Goal: Use online tool/utility: Utilize a website feature to perform a specific function

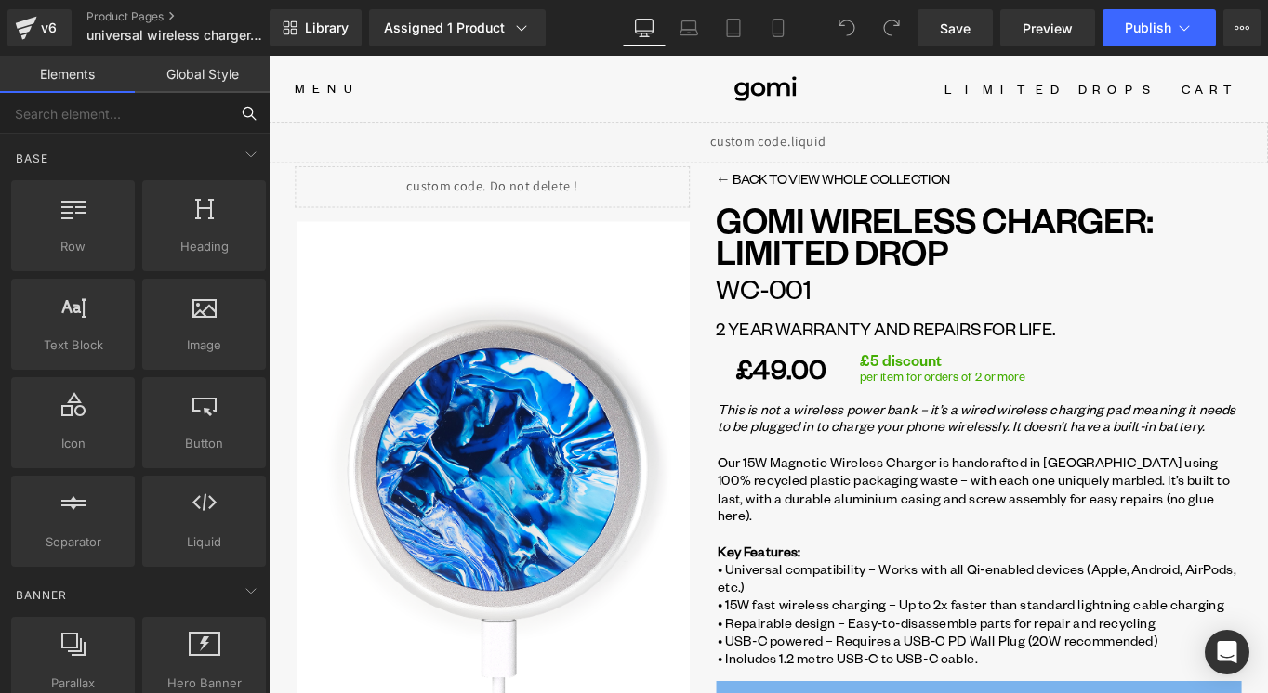
click at [121, 117] on input "text" at bounding box center [114, 113] width 229 height 41
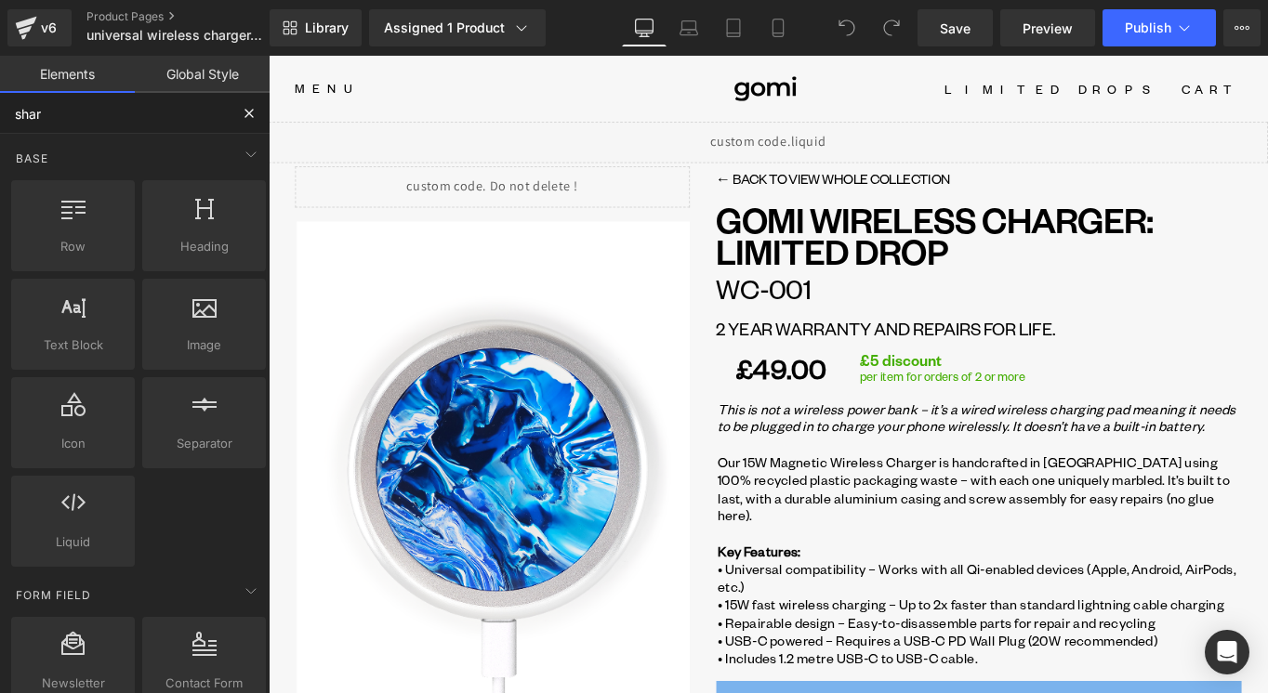
type input "share"
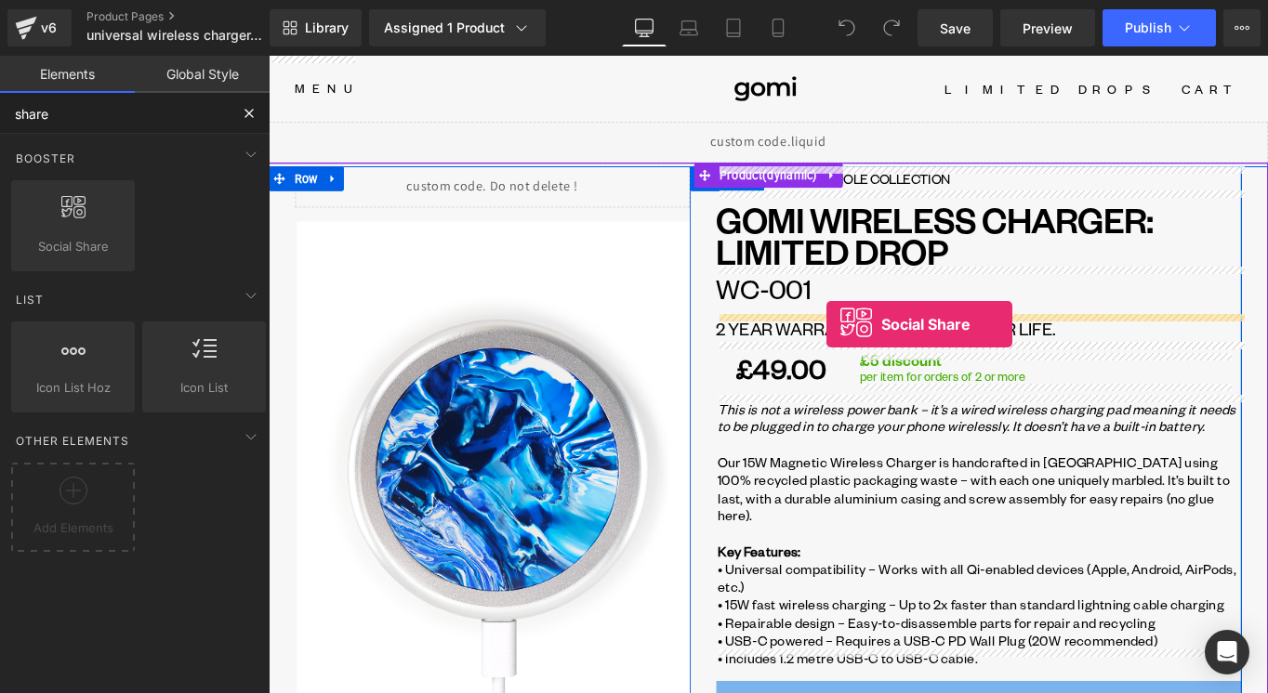
drag, startPoint x: 368, startPoint y: 297, endPoint x: 896, endPoint y: 358, distance: 531.5
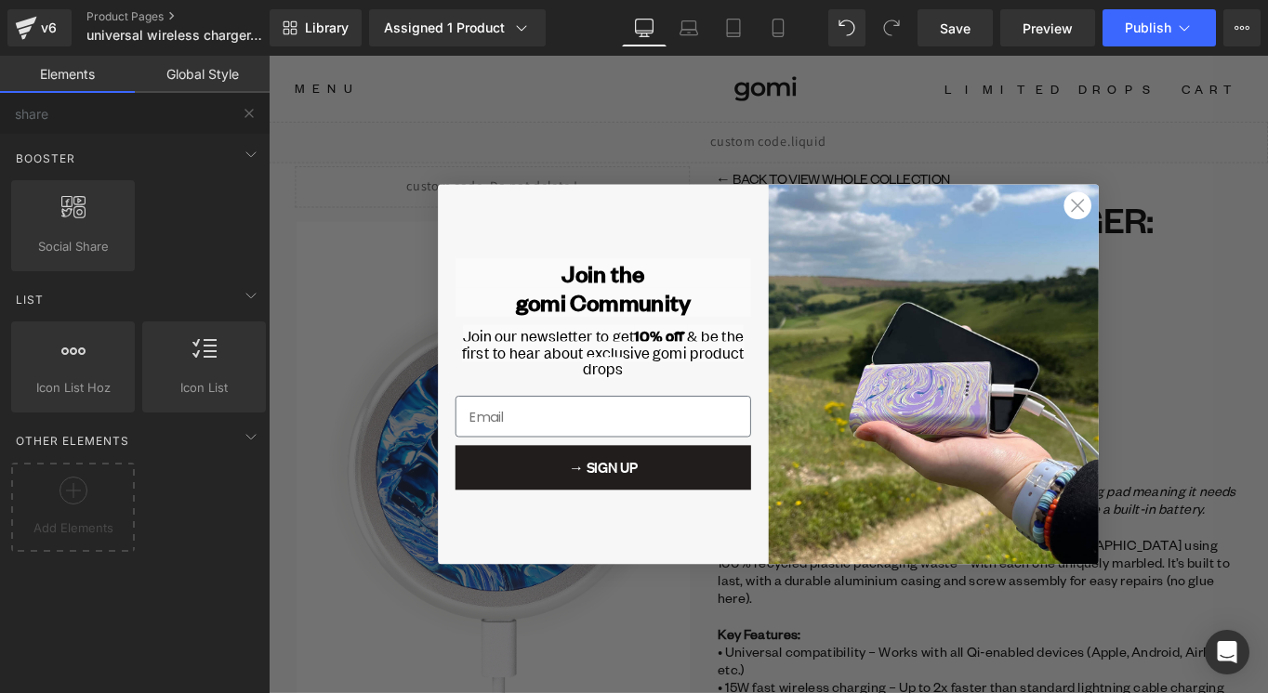
click at [1181, 230] on circle "Close dialog" at bounding box center [1179, 224] width 31 height 31
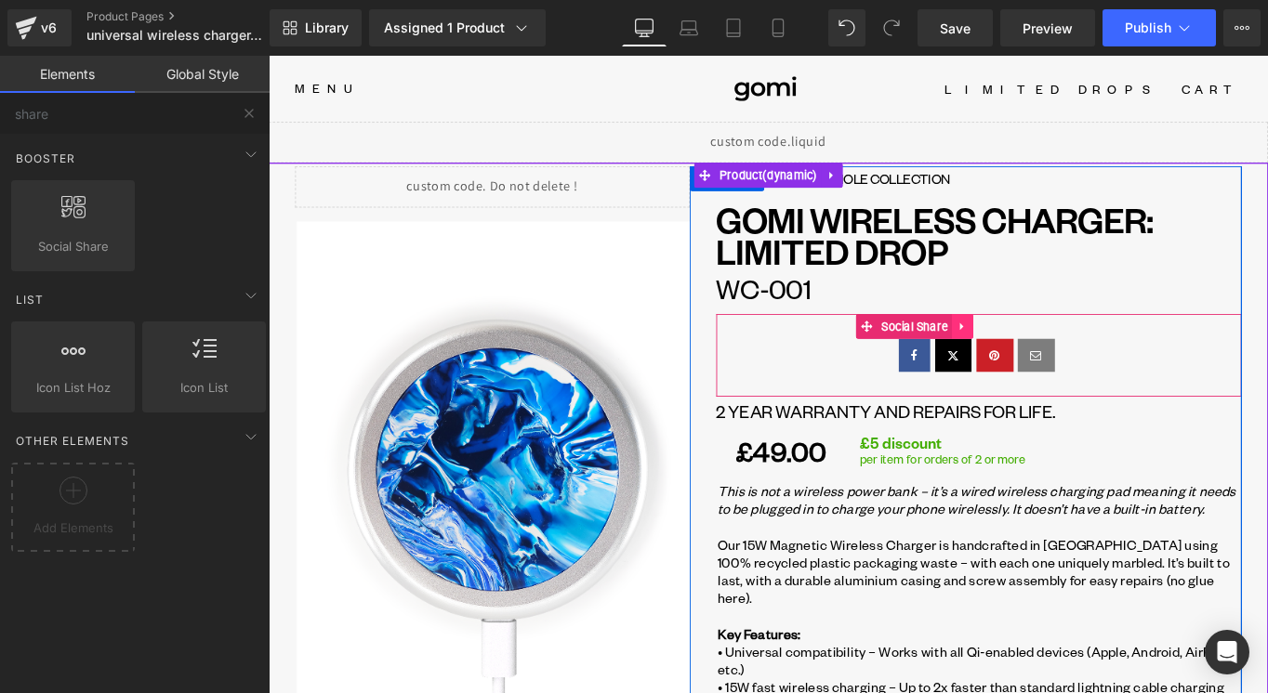
click at [1056, 359] on icon at bounding box center [1049, 361] width 13 height 14
click at [1067, 363] on icon at bounding box center [1061, 361] width 13 height 14
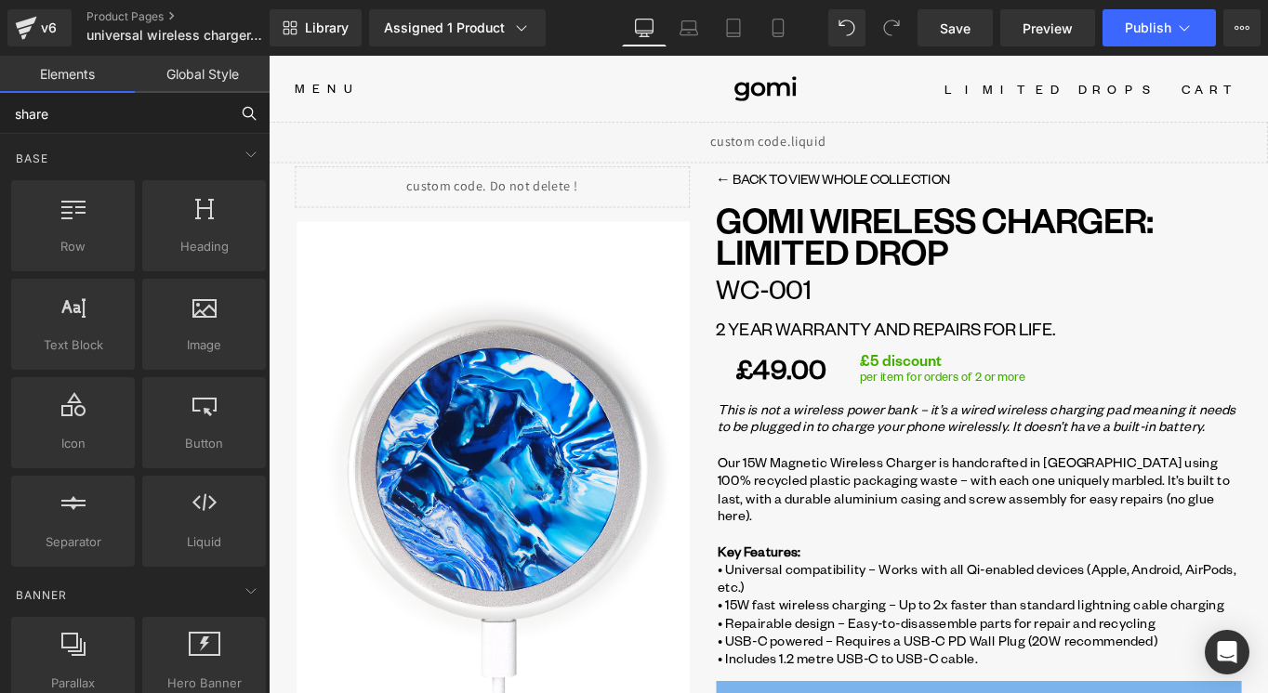
click at [112, 117] on input "share" at bounding box center [114, 113] width 229 height 41
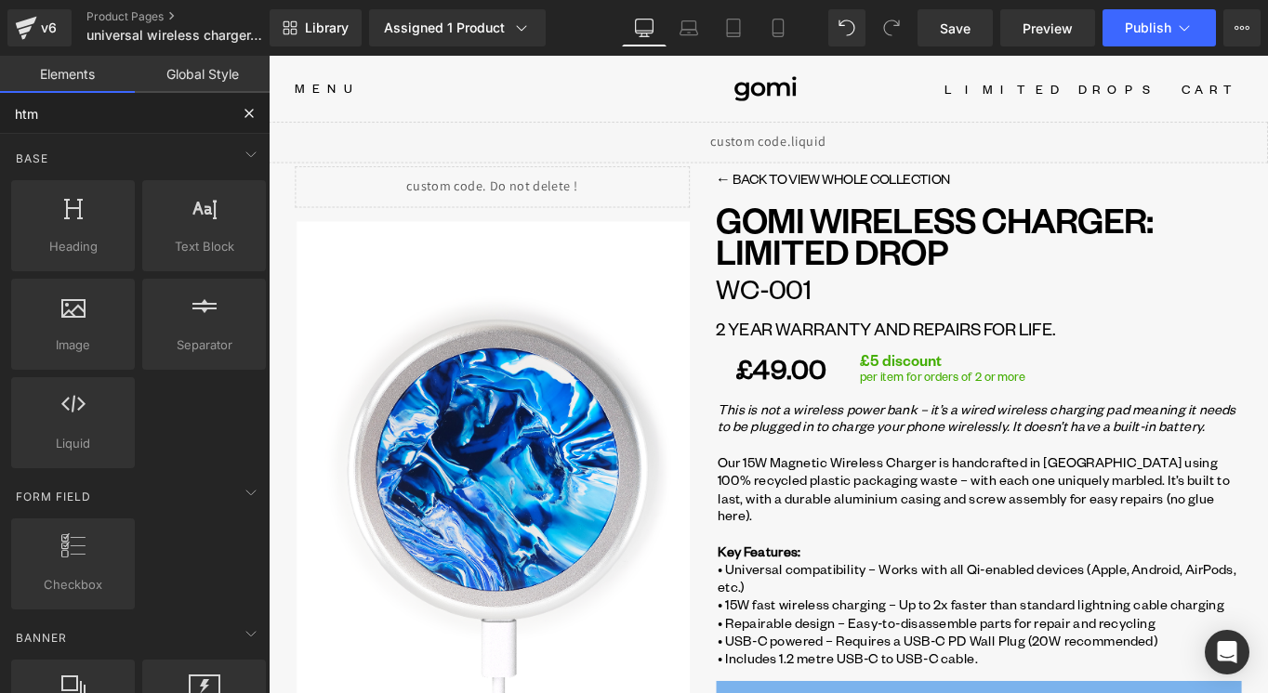
type input "html"
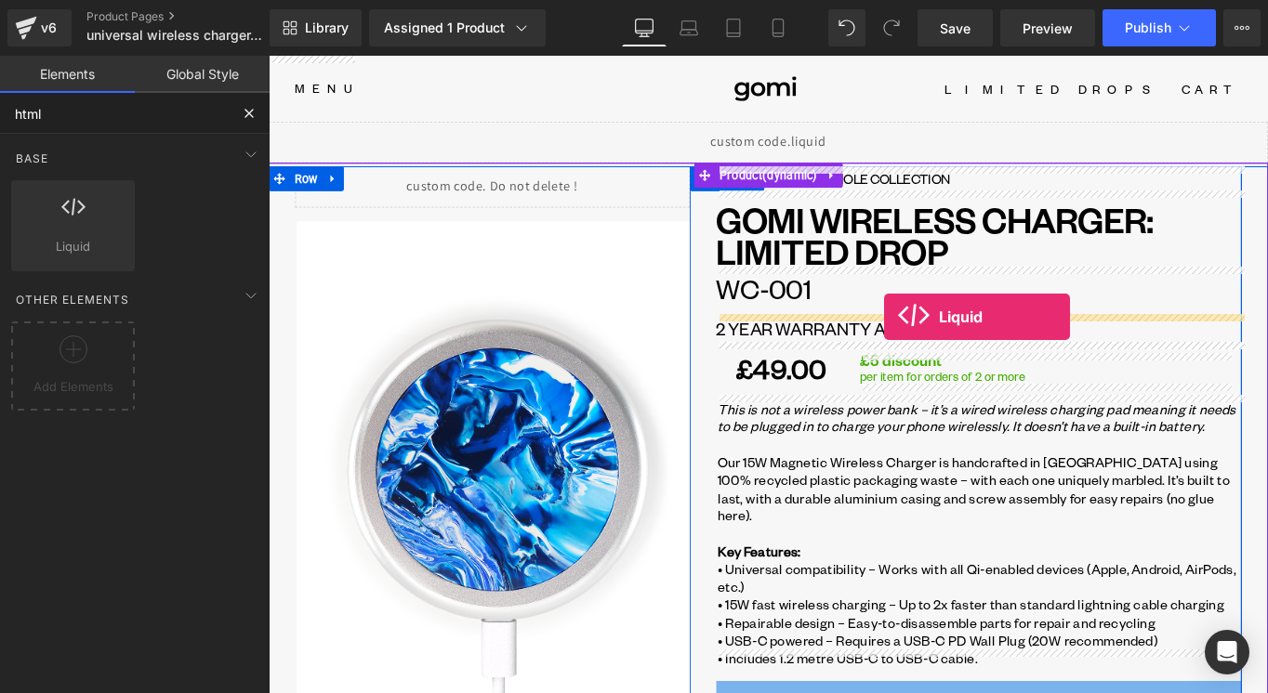
drag, startPoint x: 325, startPoint y: 281, endPoint x: 961, endPoint y: 350, distance: 639.5
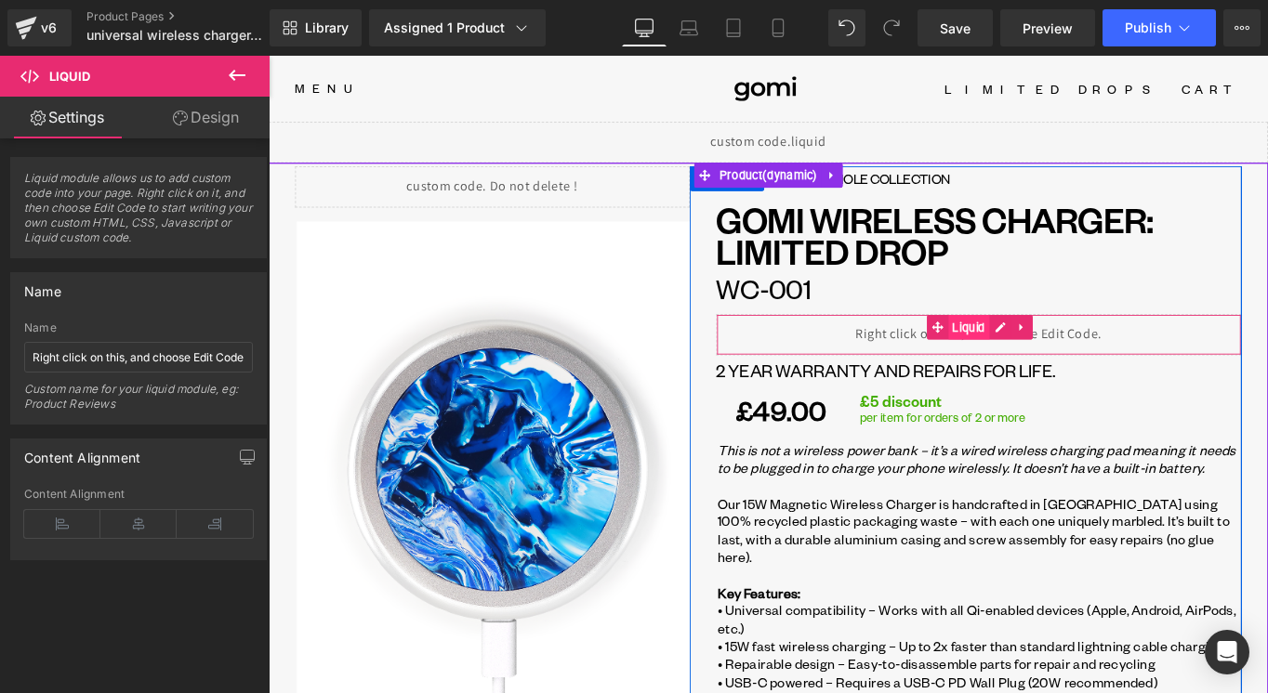
click at [1038, 361] on span "Liquid" at bounding box center [1057, 362] width 46 height 28
click at [1122, 363] on icon at bounding box center [1116, 362] width 13 height 14
click at [1060, 362] on div "Liquid" at bounding box center [1067, 370] width 591 height 46
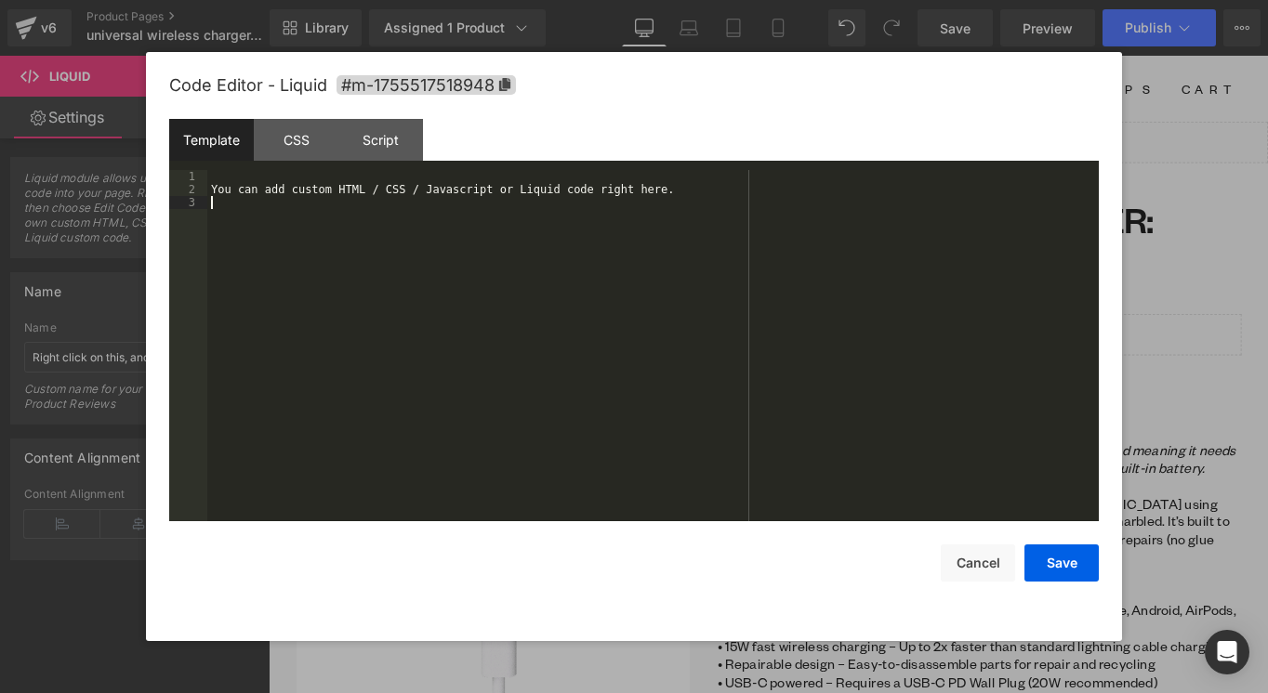
click at [779, 373] on div "You can add custom HTML / CSS / Javascript or Liquid code right here." at bounding box center [652, 358] width 891 height 377
click at [621, 265] on div "You can add custom HTML / CSS / Javascript or Liquid code right here." at bounding box center [652, 358] width 891 height 377
drag, startPoint x: 596, startPoint y: 249, endPoint x: 385, endPoint y: 213, distance: 214.1
click at [385, 213] on div "You can add custom HTML / CSS / Javascript or Liquid code right here." at bounding box center [652, 358] width 891 height 377
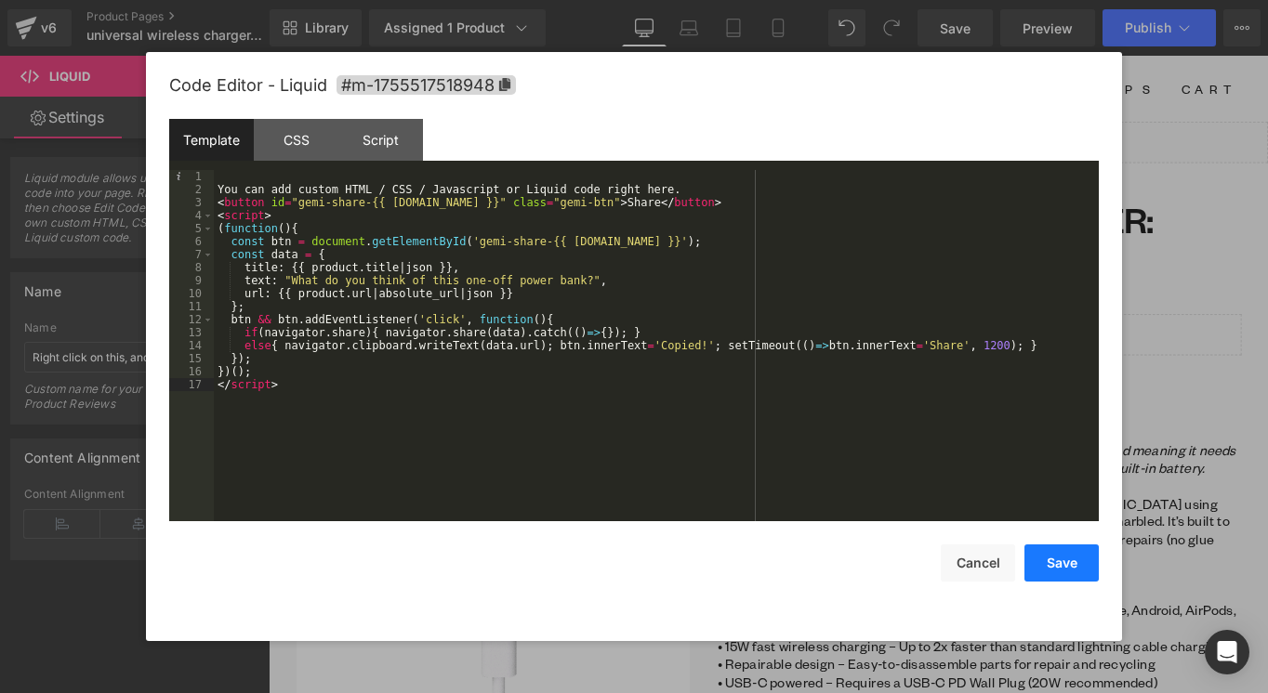
click at [1057, 571] on button "Save" at bounding box center [1061, 563] width 74 height 37
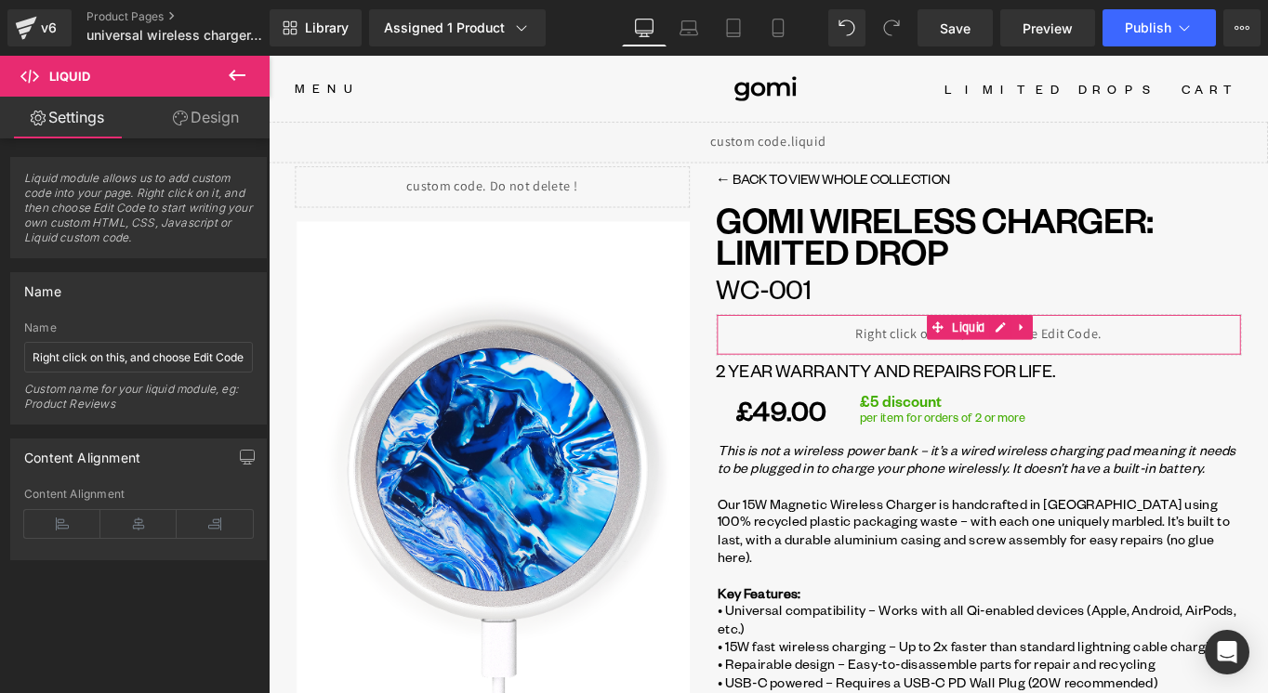
click at [162, 326] on div "Name" at bounding box center [138, 328] width 229 height 13
click at [142, 359] on input "Right click on this, and choose Edit Code." at bounding box center [138, 357] width 229 height 31
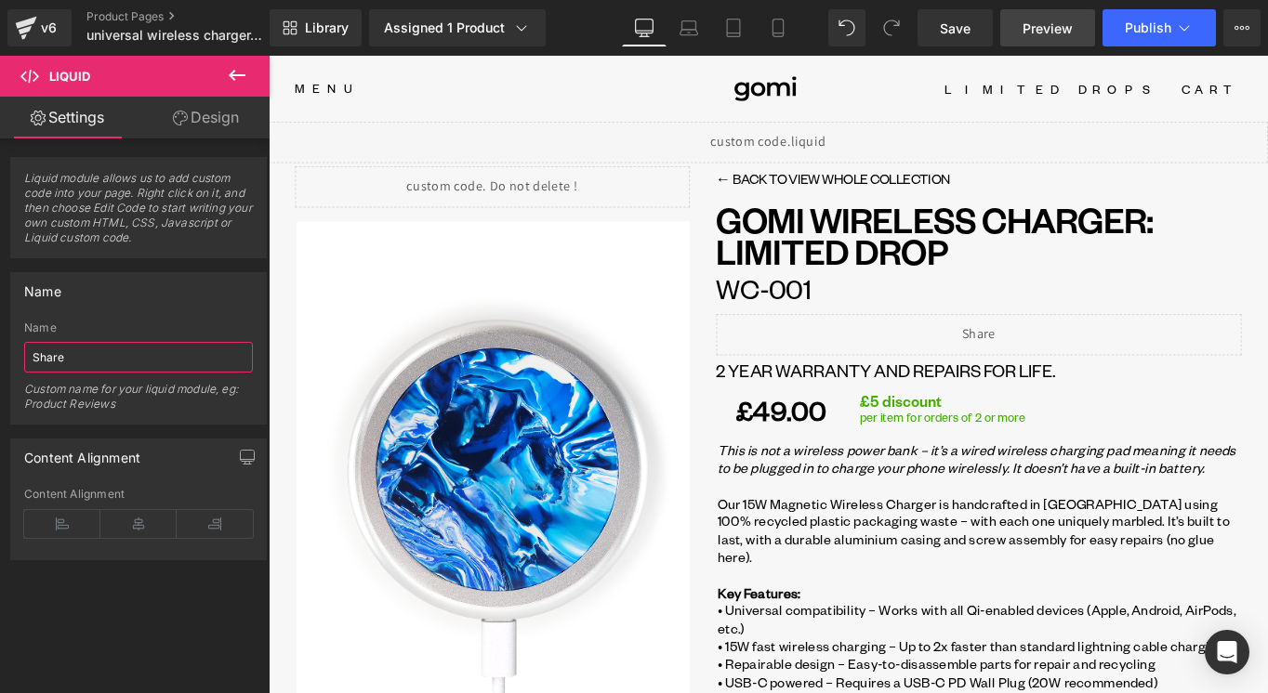
type input "Share"
click at [1044, 25] on span "Preview" at bounding box center [1047, 29] width 50 height 20
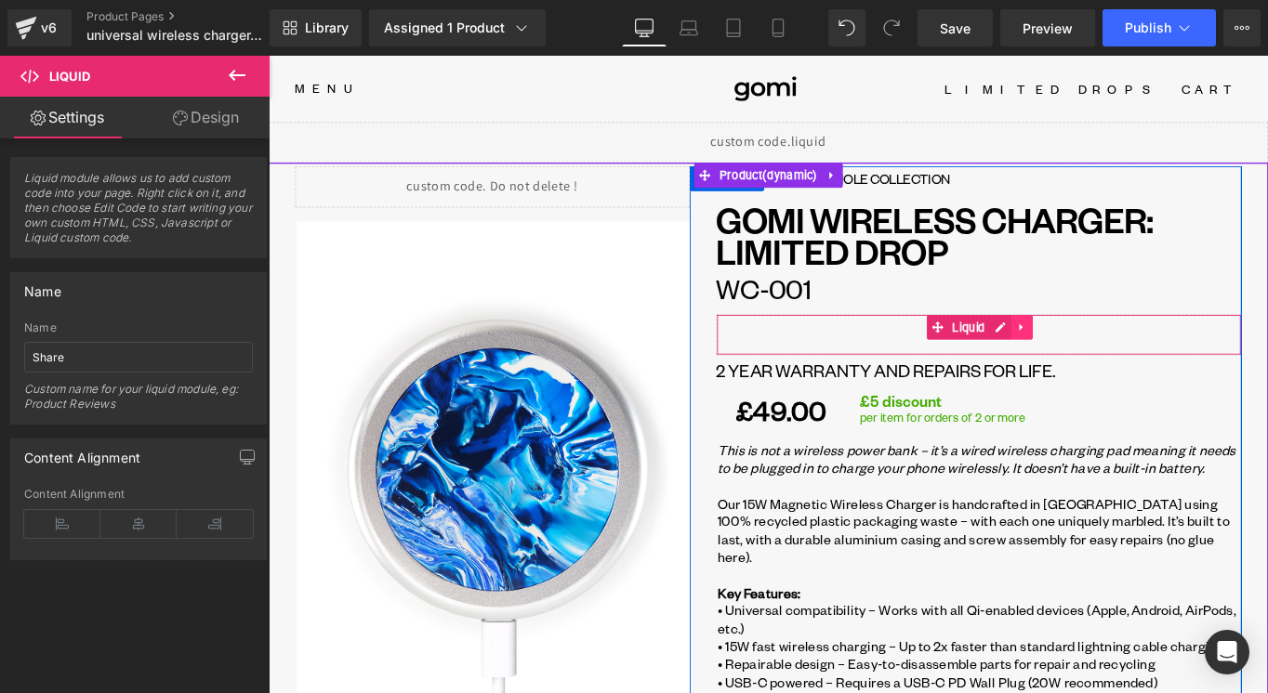
click at [1114, 363] on icon at bounding box center [1116, 362] width 13 height 14
click at [1126, 367] on icon at bounding box center [1128, 361] width 13 height 13
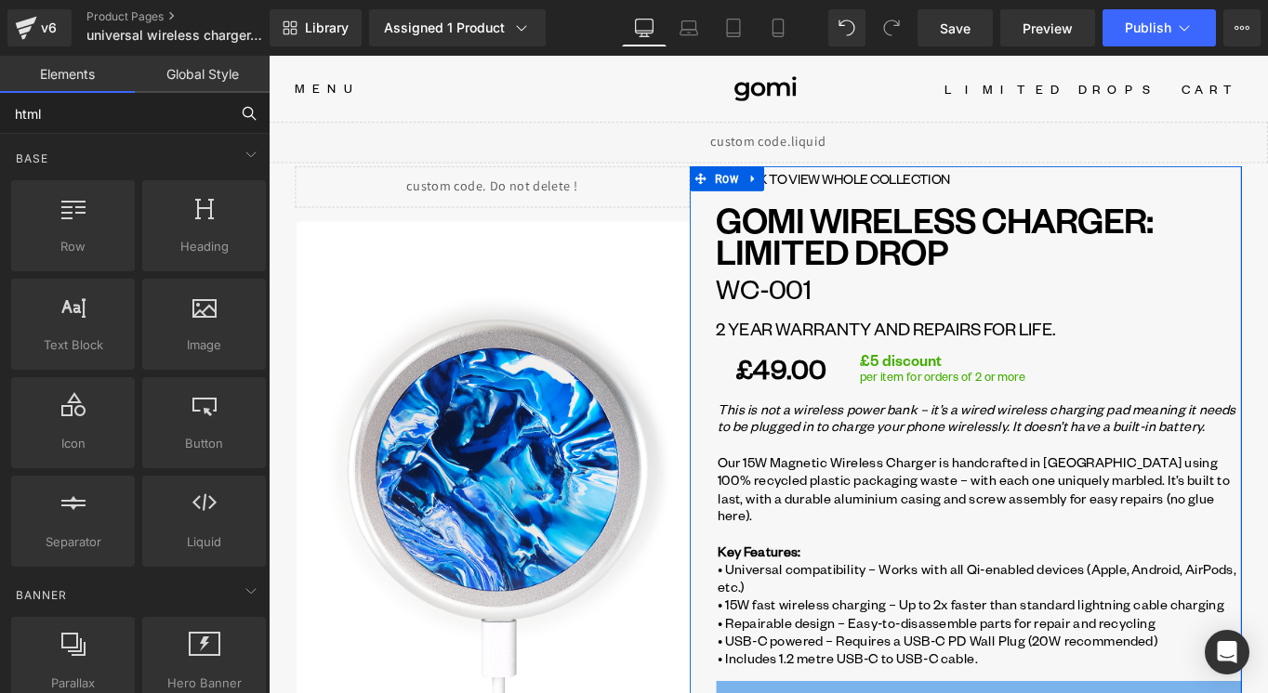
click at [164, 122] on input "html" at bounding box center [114, 113] width 229 height 41
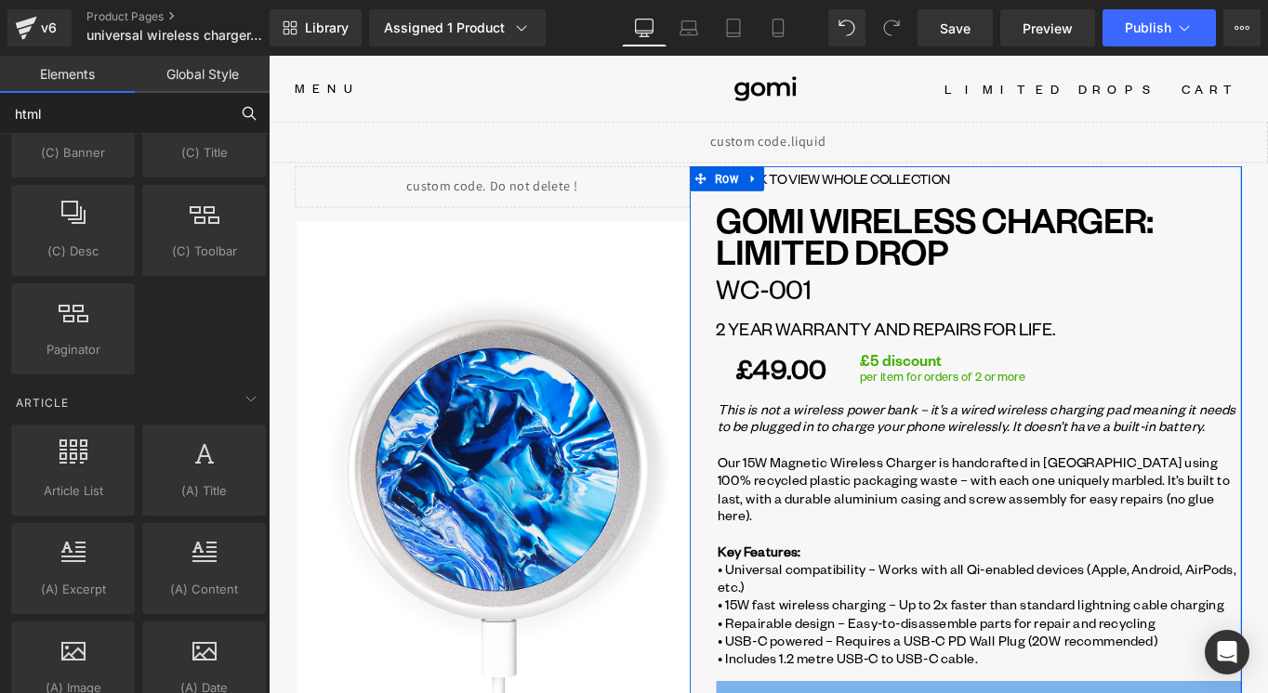
scroll to position [3640, 0]
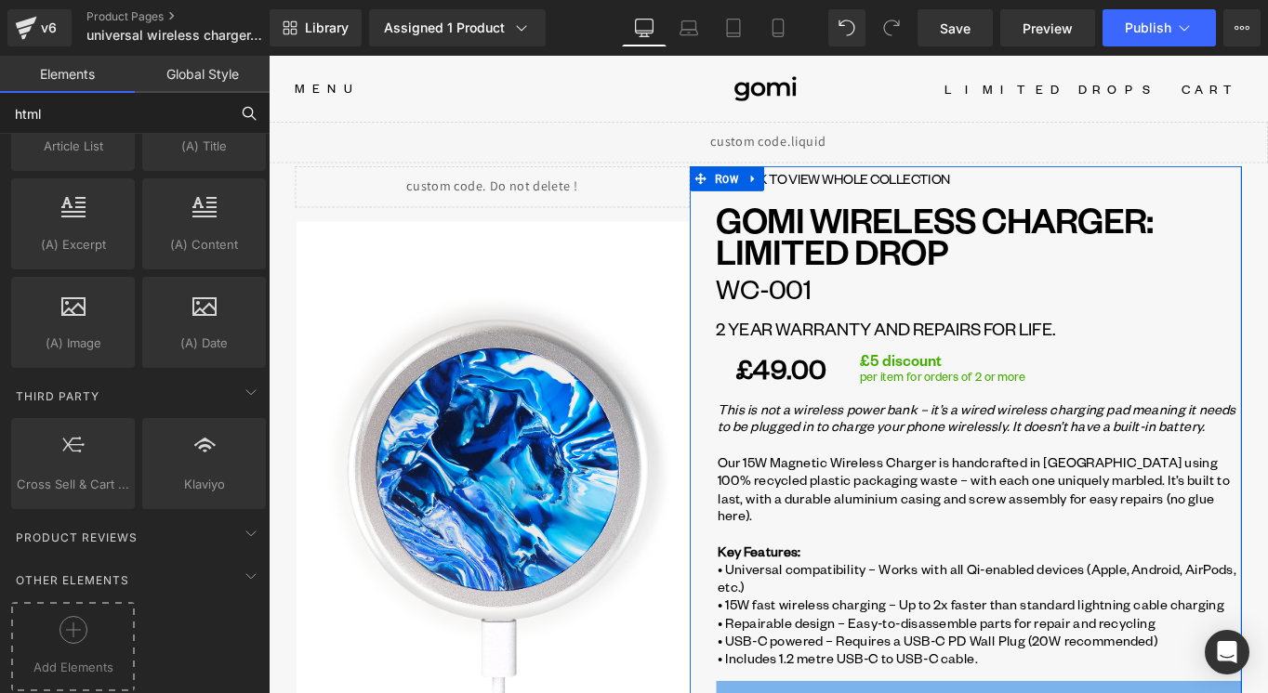
click at [102, 617] on div at bounding box center [73, 637] width 114 height 42
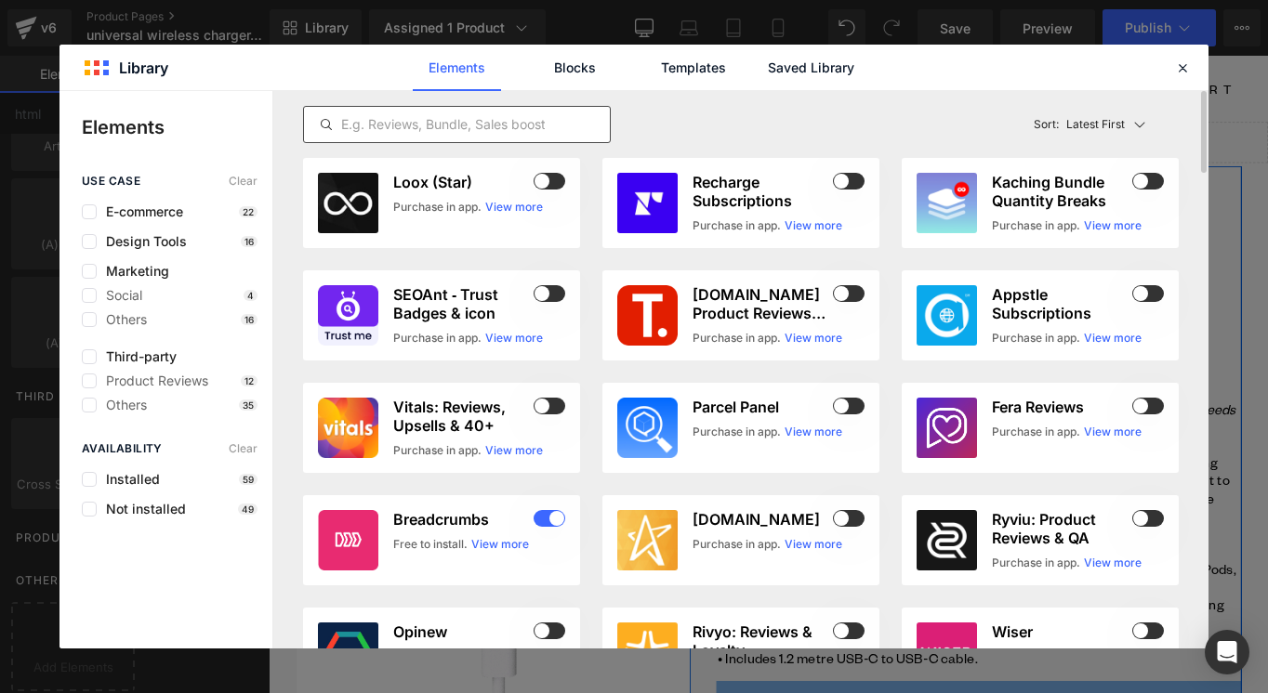
click at [507, 133] on input "text" at bounding box center [457, 124] width 306 height 22
click at [499, 130] on input "text" at bounding box center [457, 124] width 306 height 22
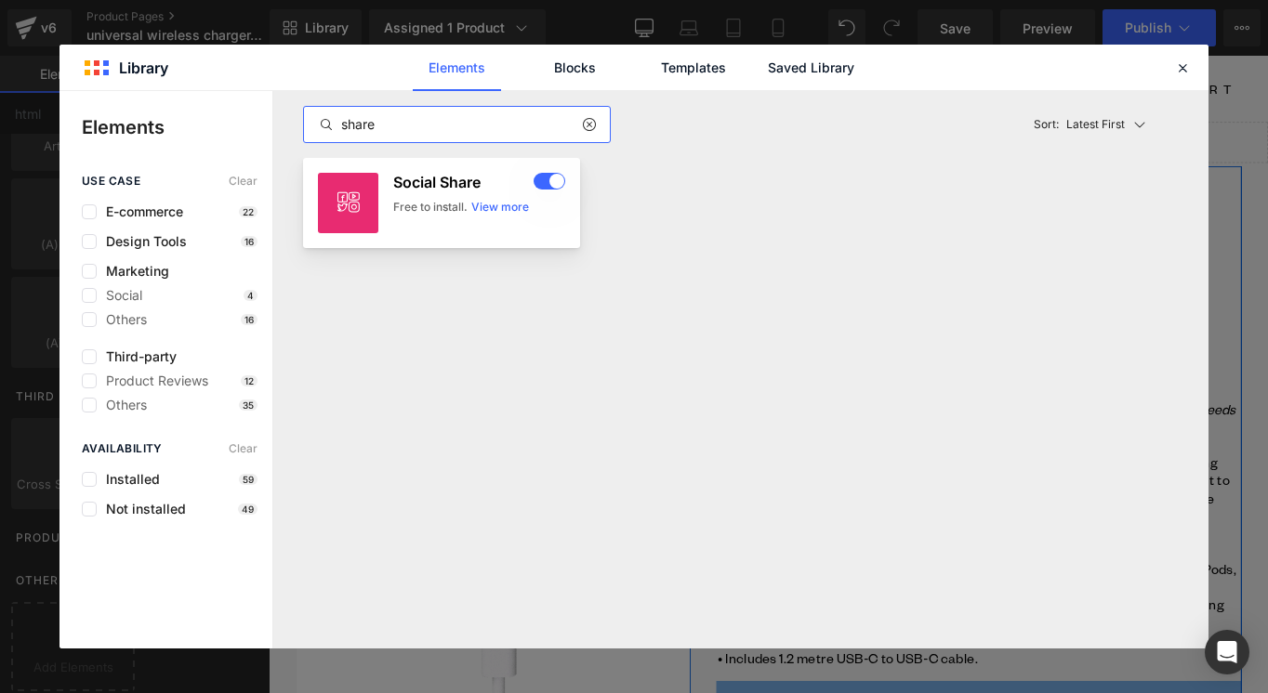
type input "share"
click at [455, 228] on div "Social Share Free to install. View more" at bounding box center [479, 203] width 172 height 60
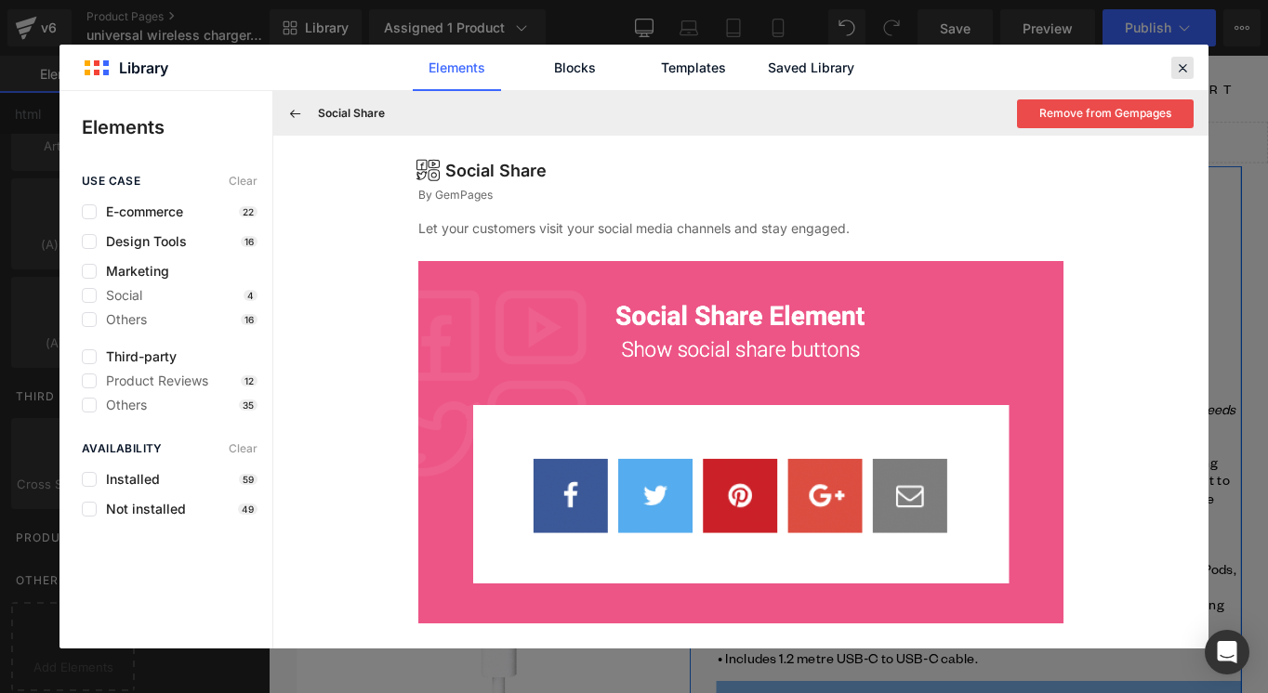
click at [1181, 68] on icon at bounding box center [1182, 67] width 17 height 17
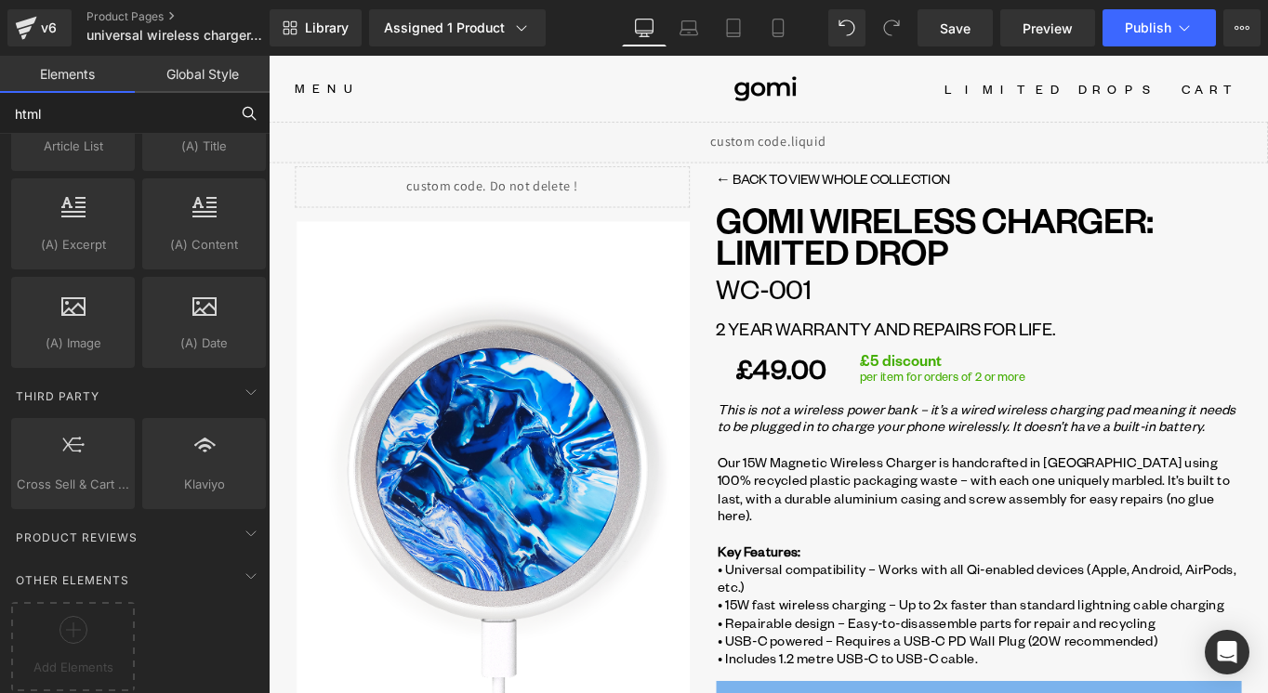
click at [117, 132] on input "html" at bounding box center [114, 113] width 229 height 41
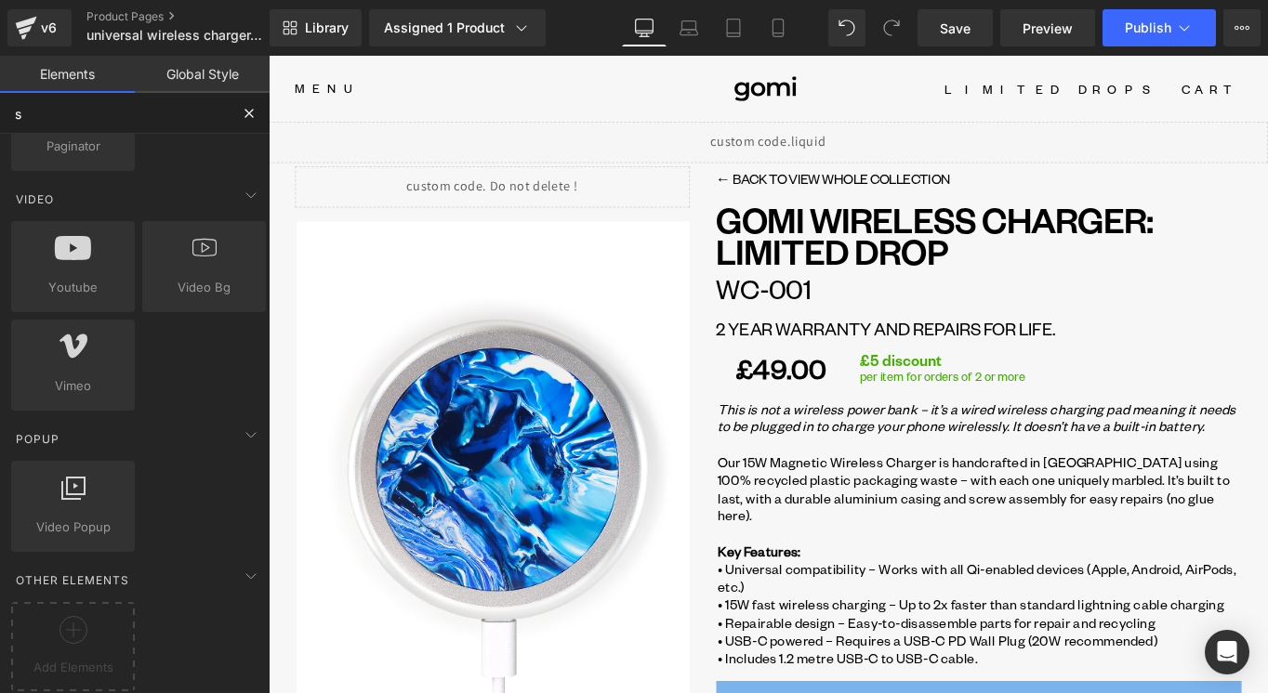
scroll to position [2681, 0]
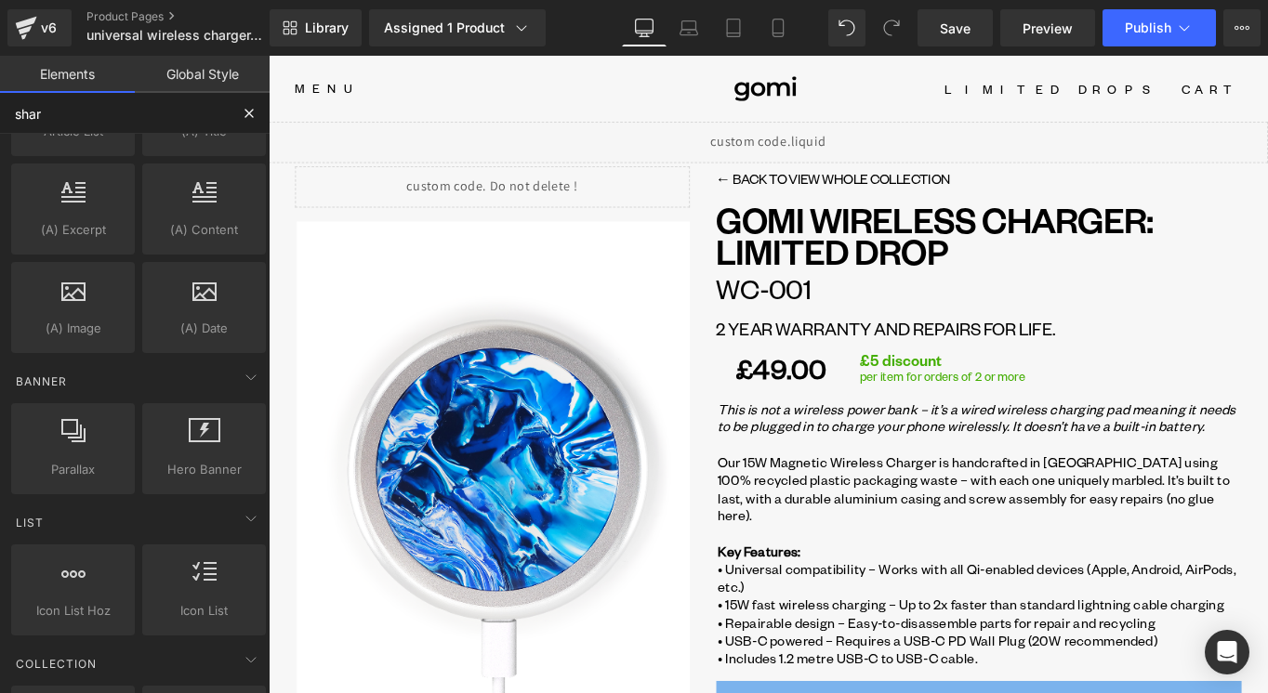
type input "share"
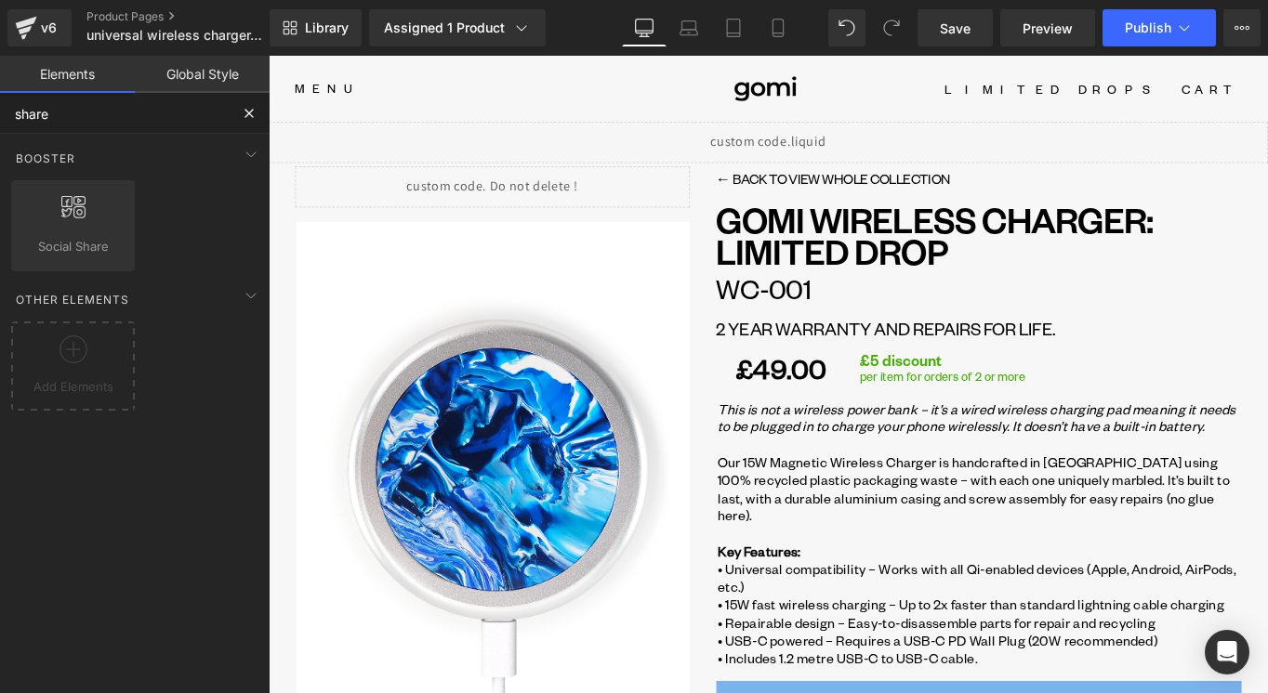
scroll to position [0, 0]
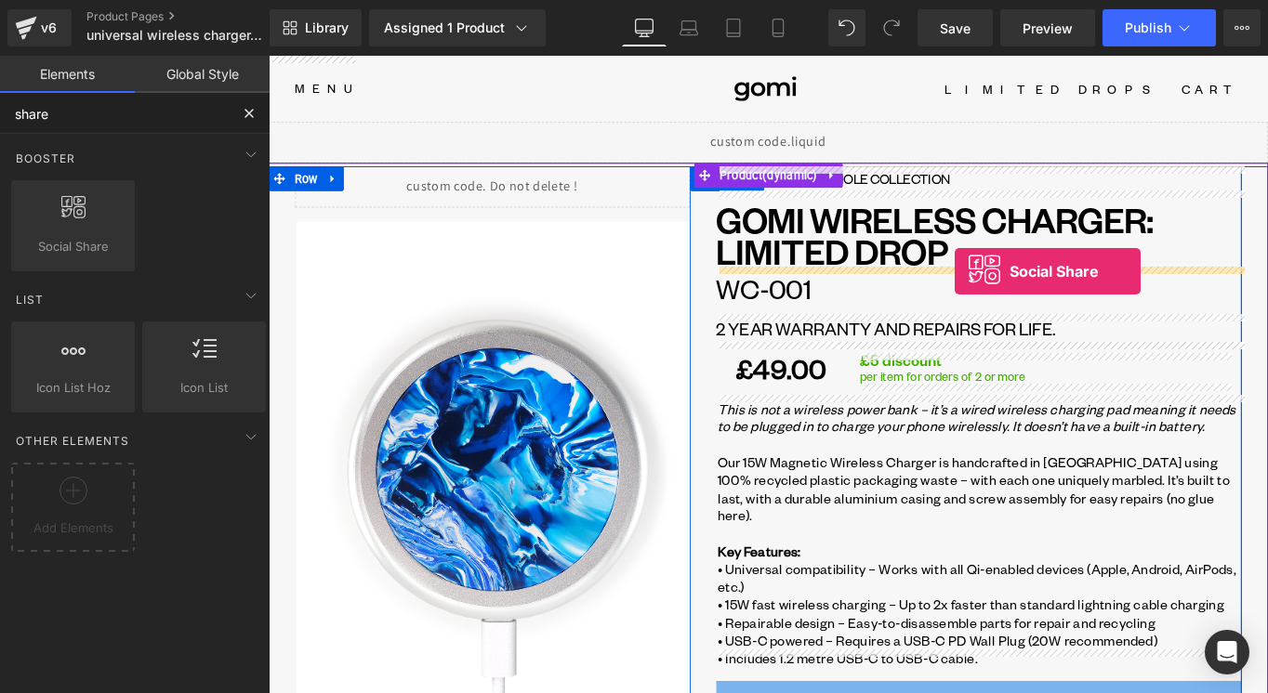
drag, startPoint x: 350, startPoint y: 283, endPoint x: 1042, endPoint y: 299, distance: 692.7
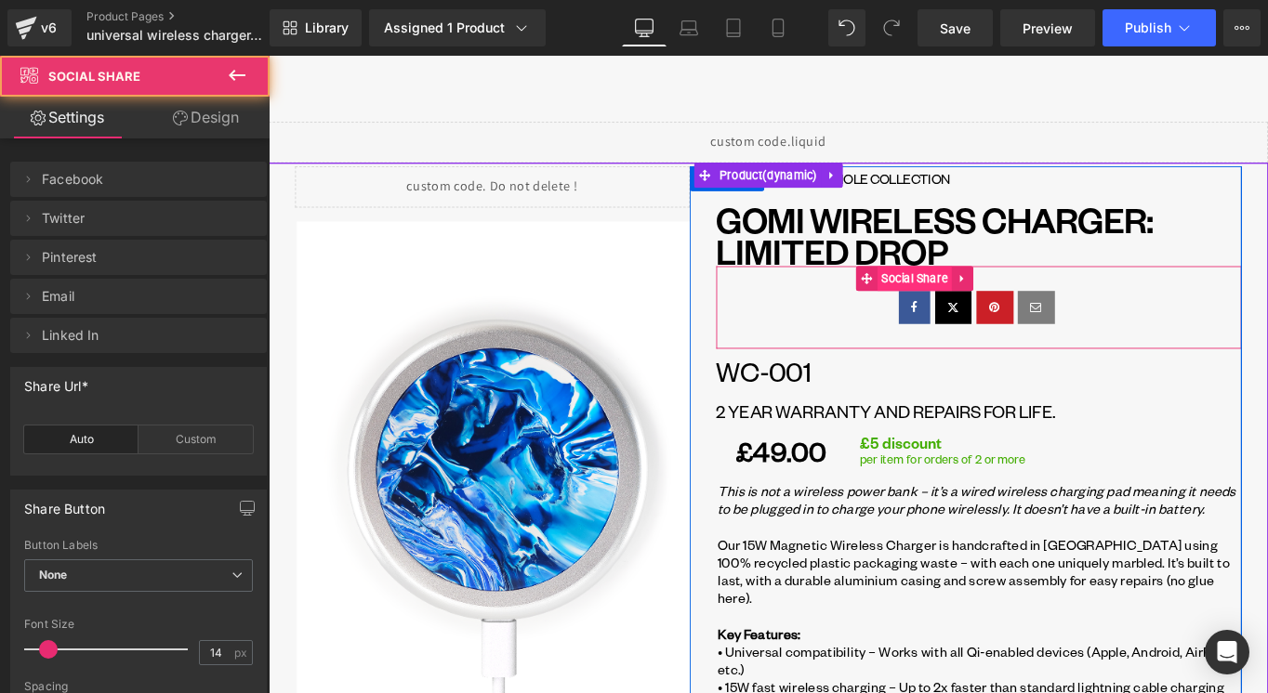
click at [1022, 314] on span "Social Share" at bounding box center [996, 307] width 84 height 28
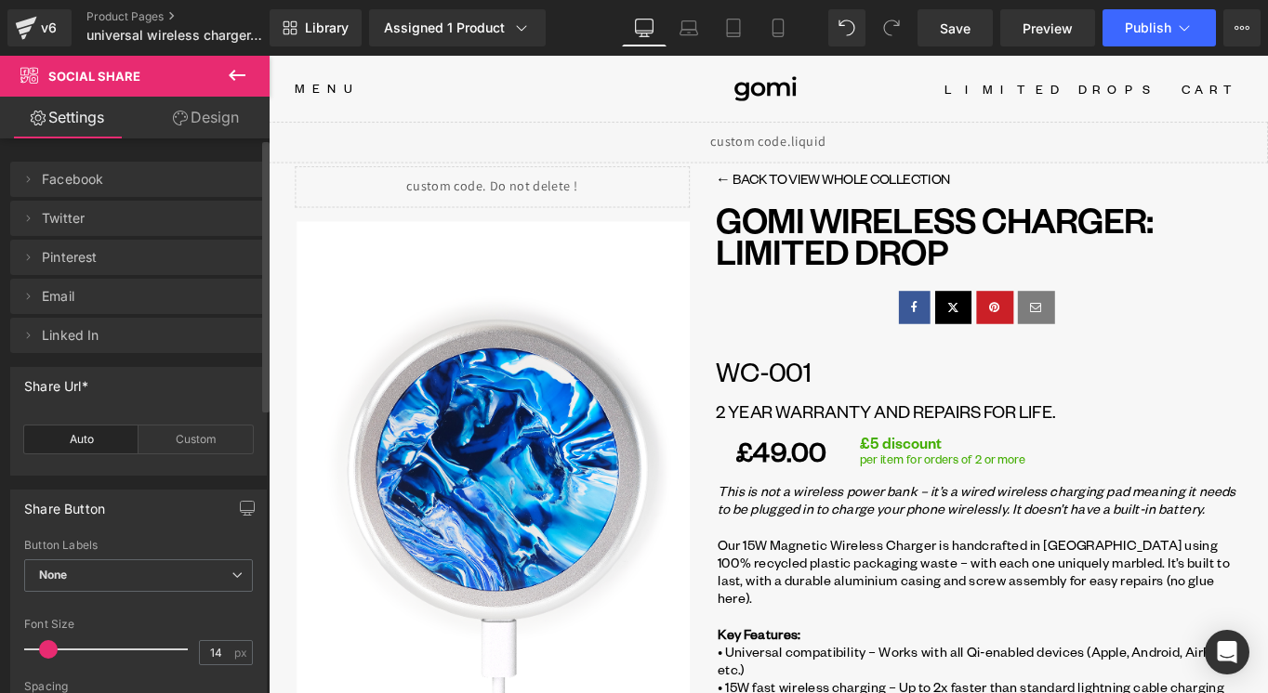
click at [107, 339] on span "Linked In" at bounding box center [120, 335] width 156 height 35
click at [98, 338] on span "Linked In" at bounding box center [120, 335] width 156 height 35
click at [26, 334] on icon at bounding box center [27, 335] width 15 height 15
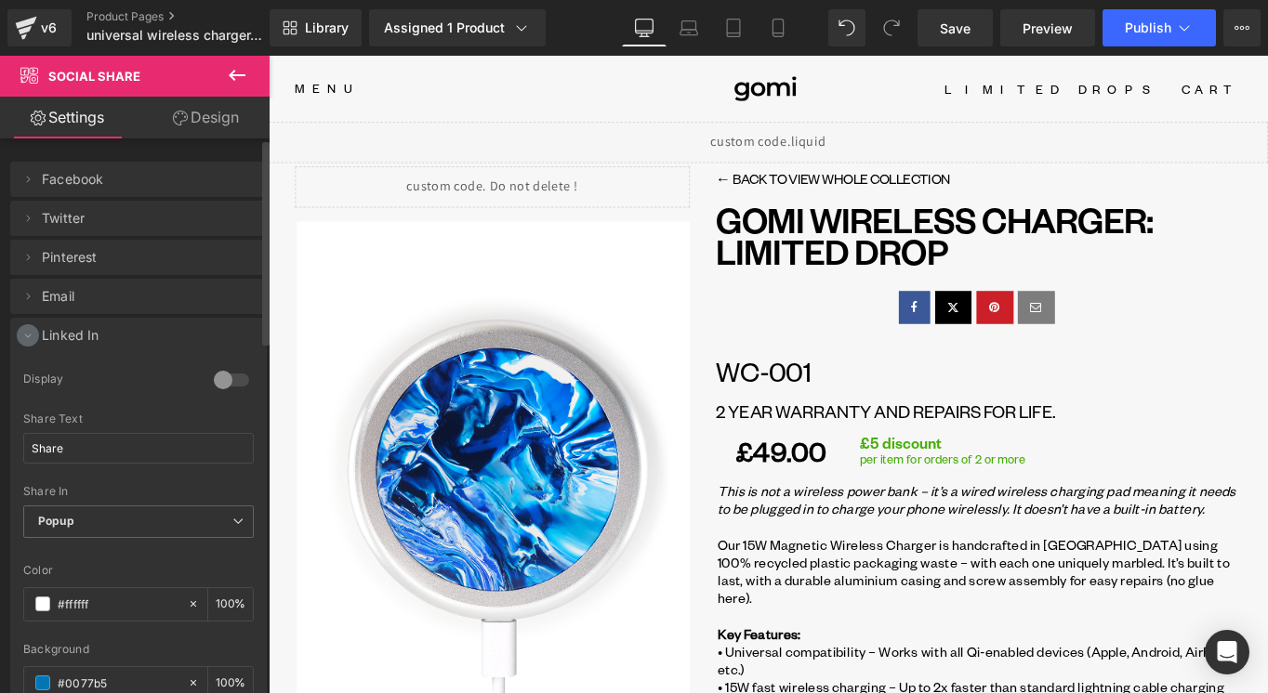
click at [26, 334] on icon at bounding box center [27, 335] width 15 height 15
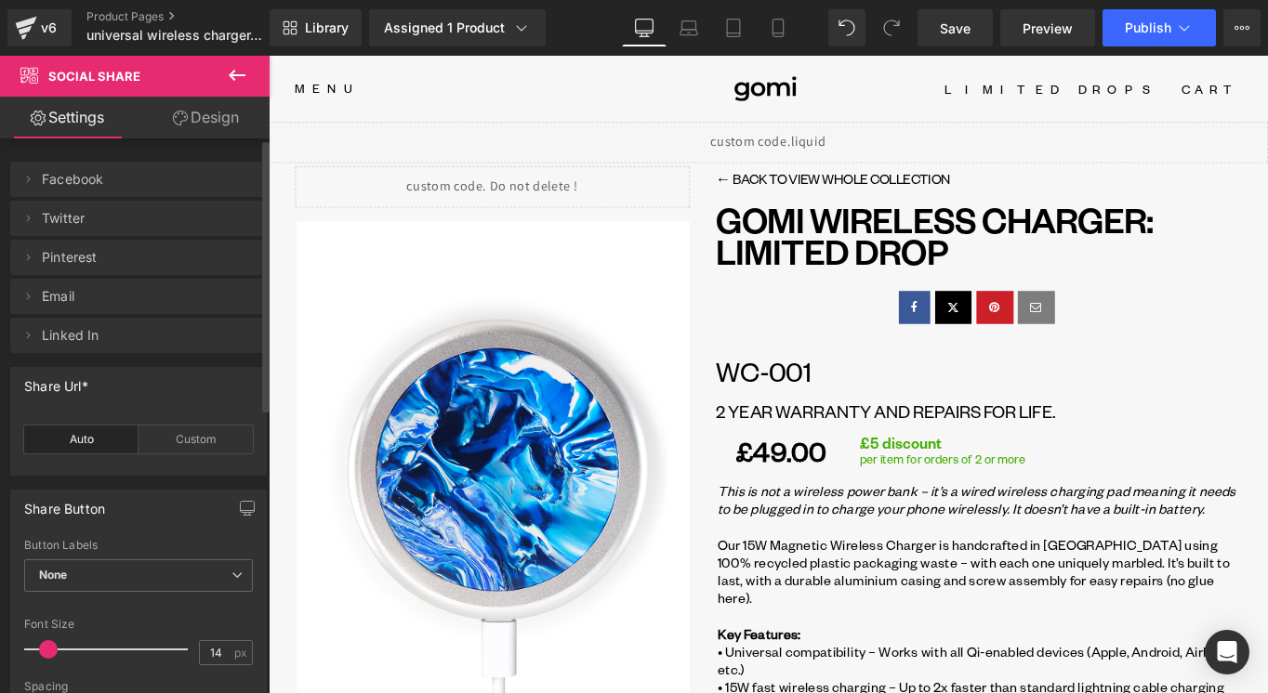
click at [27, 191] on li "Delete Cancel Facebook 1 Display Share Share Text Share Popup New Tab Self Shar…" at bounding box center [138, 179] width 257 height 35
click at [26, 186] on icon at bounding box center [27, 179] width 15 height 15
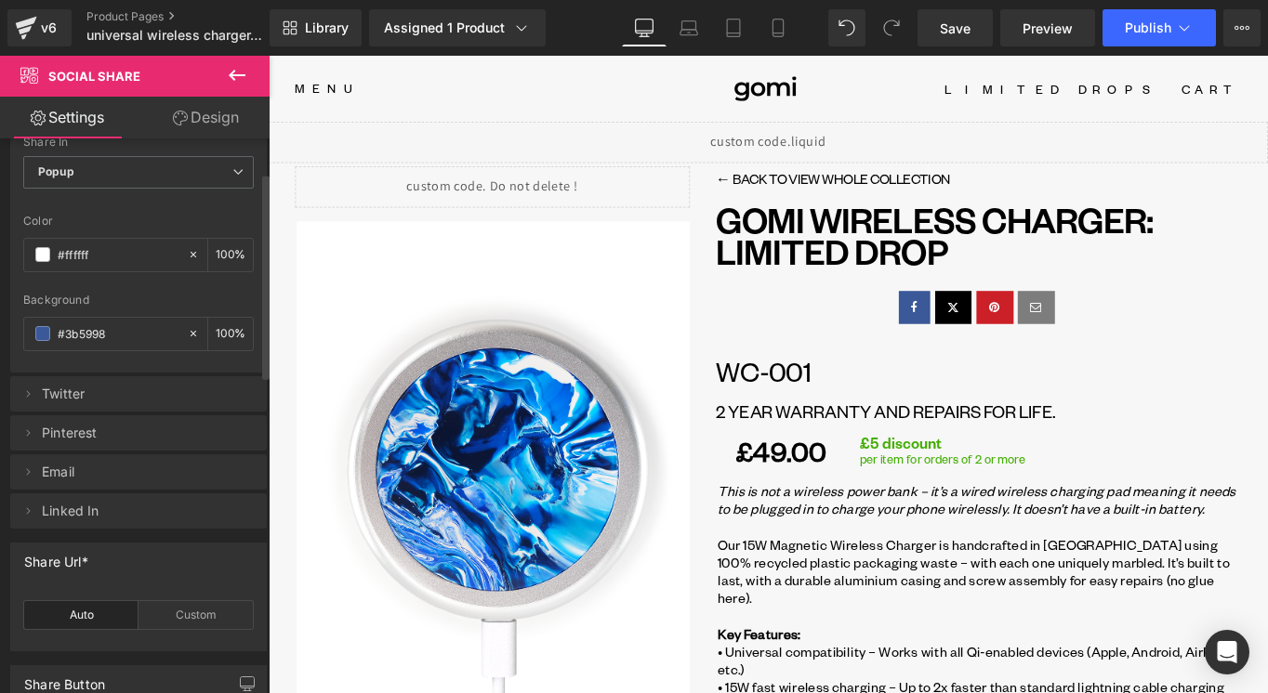
scroll to position [230, 0]
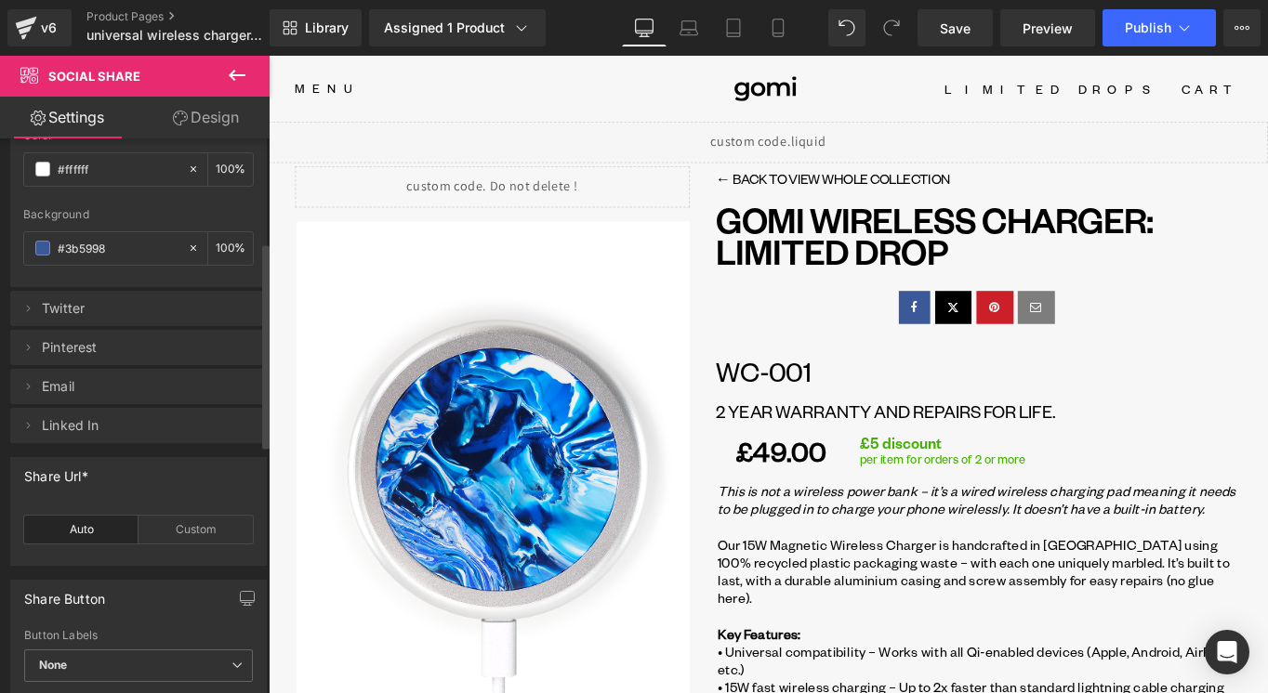
click at [153, 434] on span "Linked In" at bounding box center [120, 425] width 156 height 35
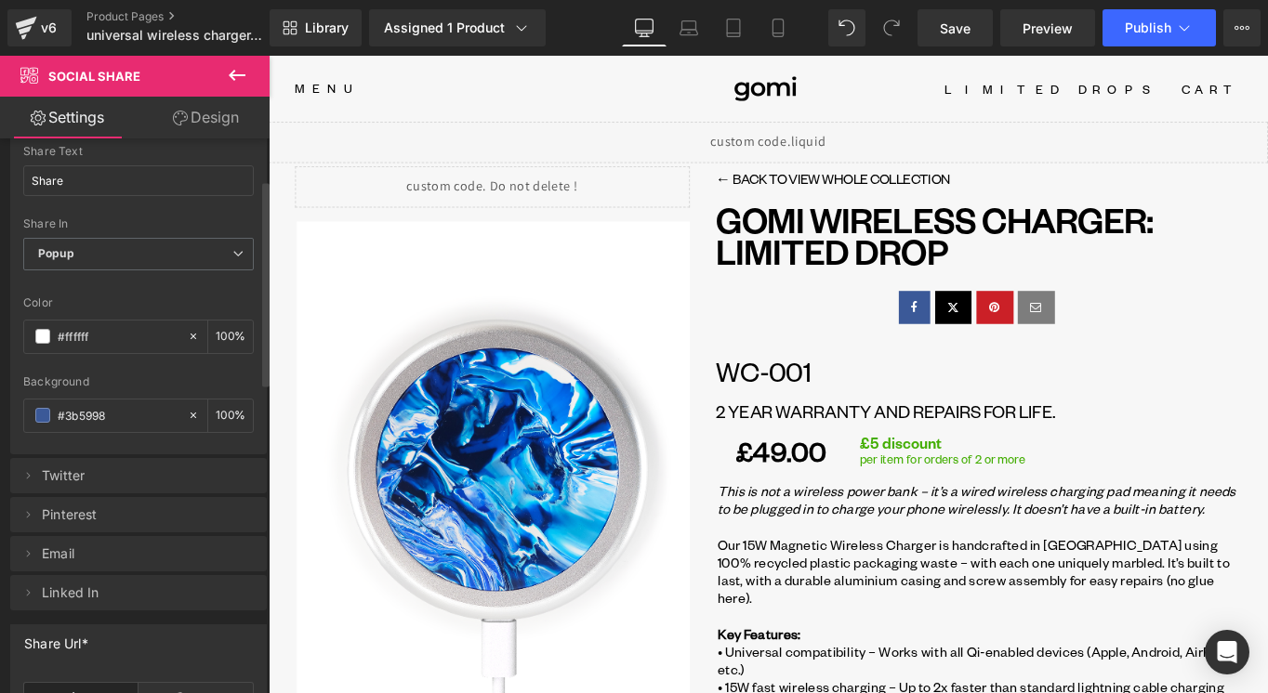
scroll to position [0, 0]
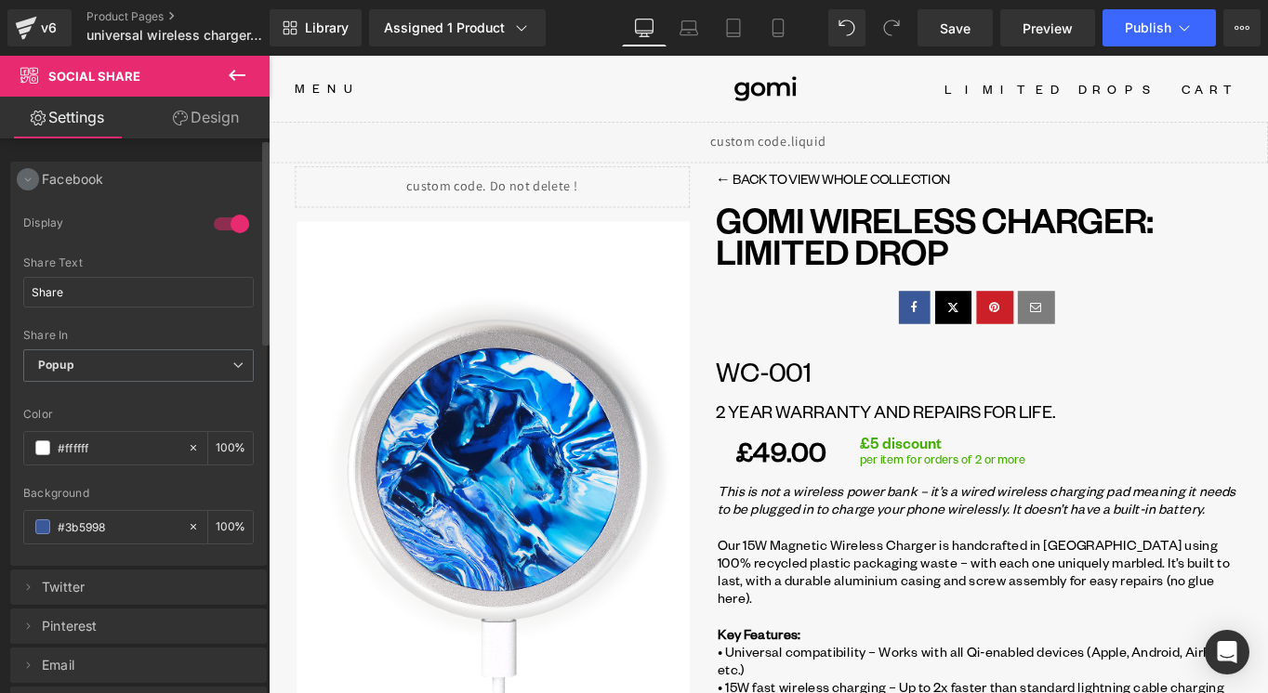
click at [20, 185] on icon at bounding box center [27, 179] width 15 height 15
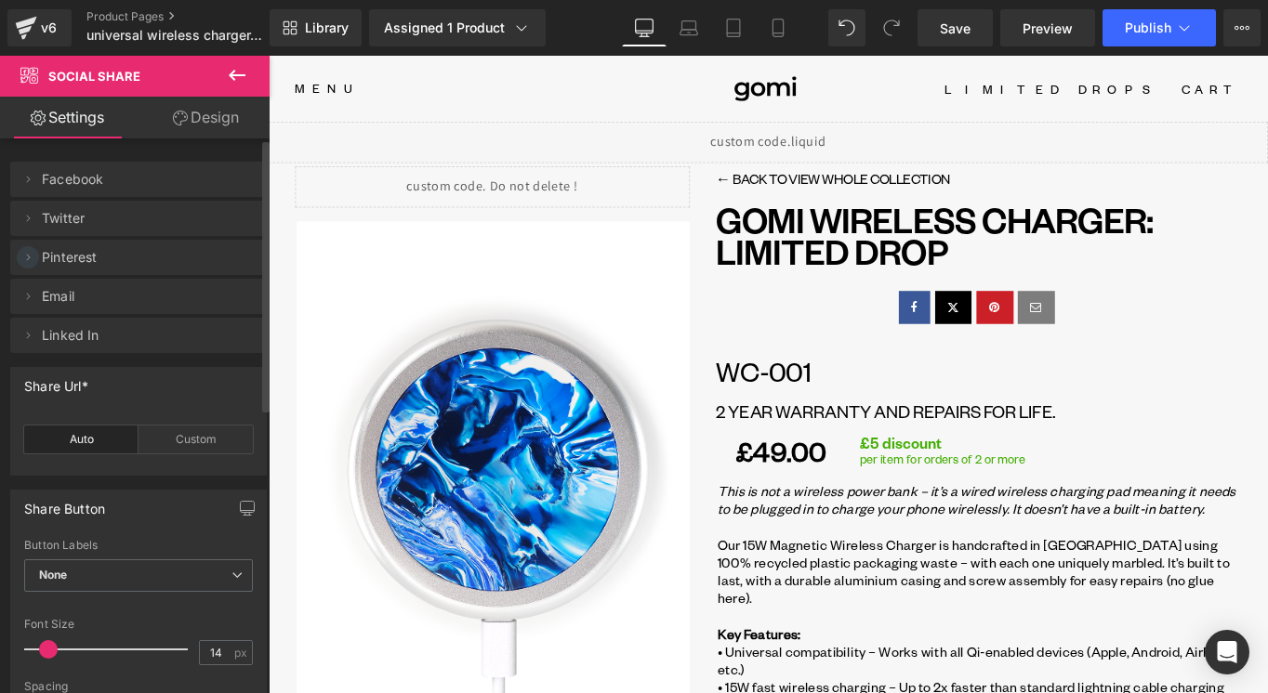
click at [32, 264] on icon at bounding box center [27, 257] width 15 height 15
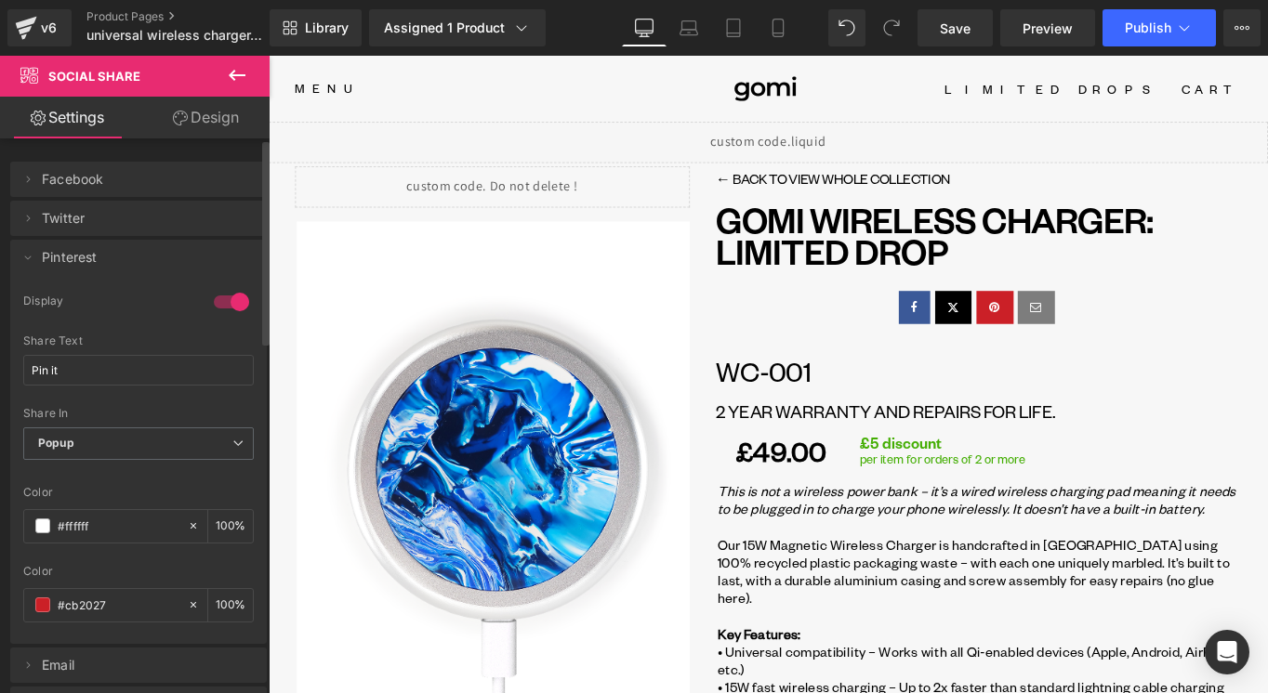
click at [217, 303] on div at bounding box center [231, 302] width 45 height 30
click at [34, 267] on li "Delete Cancel Pinterest 1 Display Pin it Share Text Pin it Popup New Tab Self S…" at bounding box center [138, 442] width 257 height 404
click at [29, 265] on span at bounding box center [28, 257] width 22 height 22
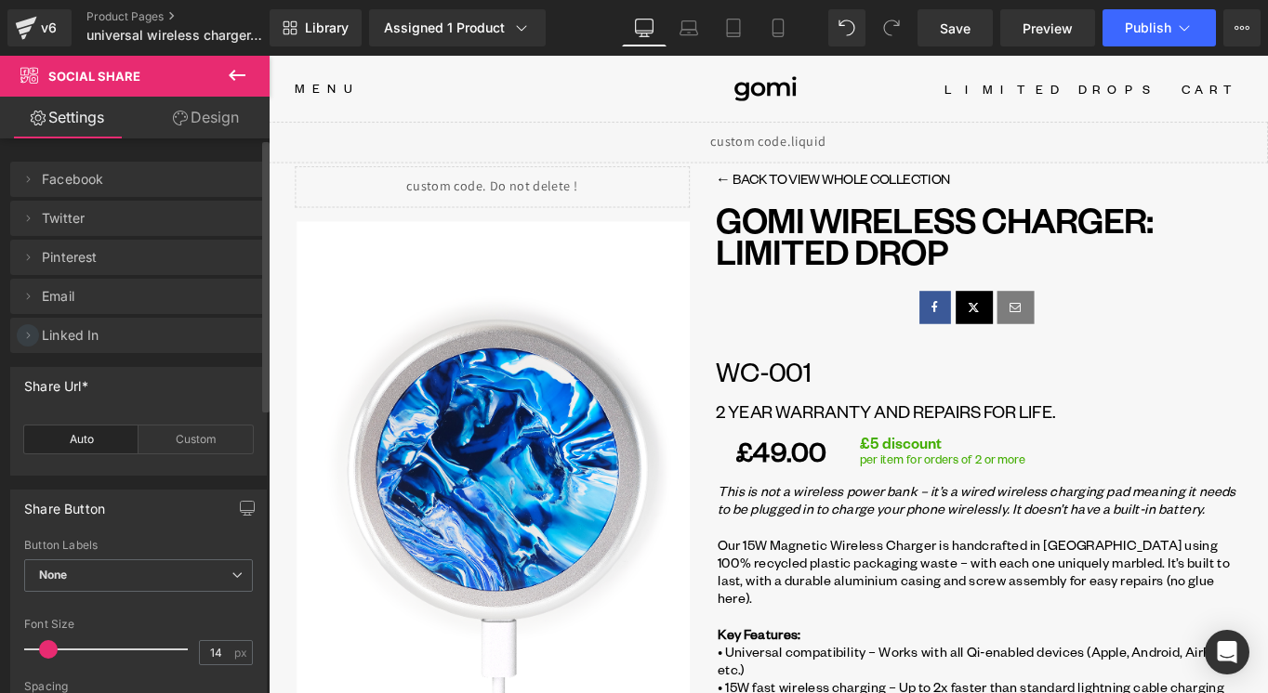
click at [29, 339] on icon at bounding box center [27, 335] width 15 height 15
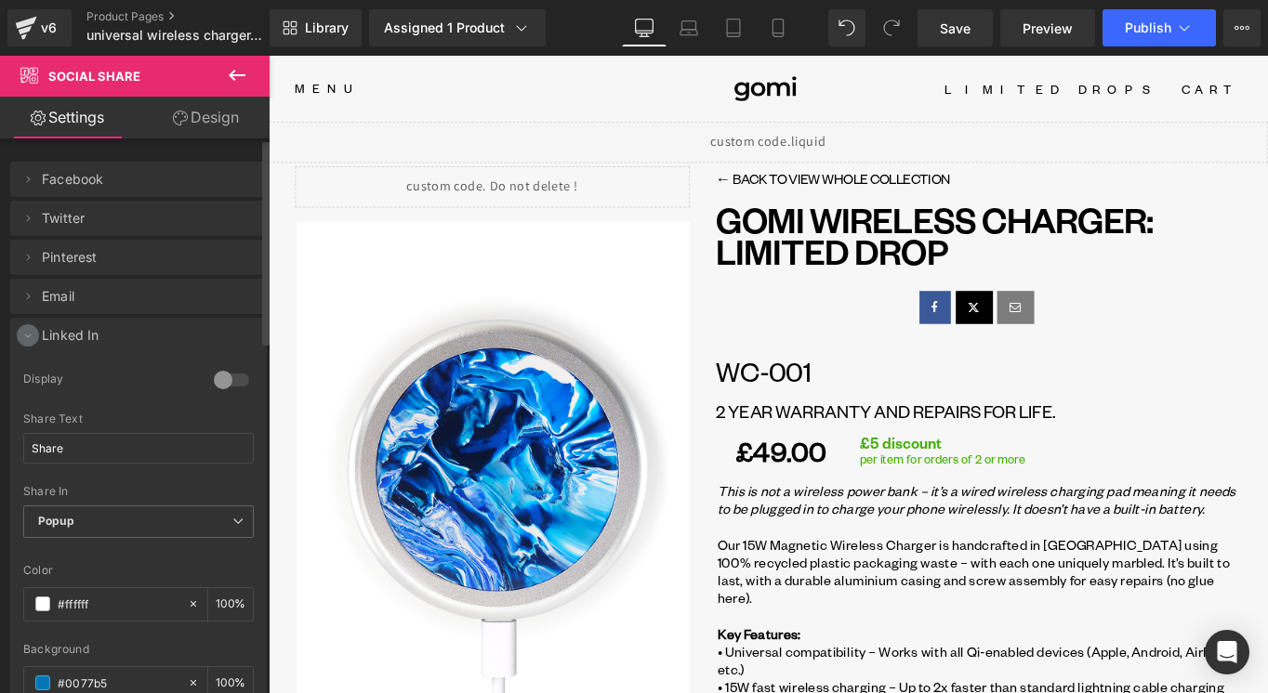
click at [29, 339] on icon at bounding box center [27, 335] width 15 height 15
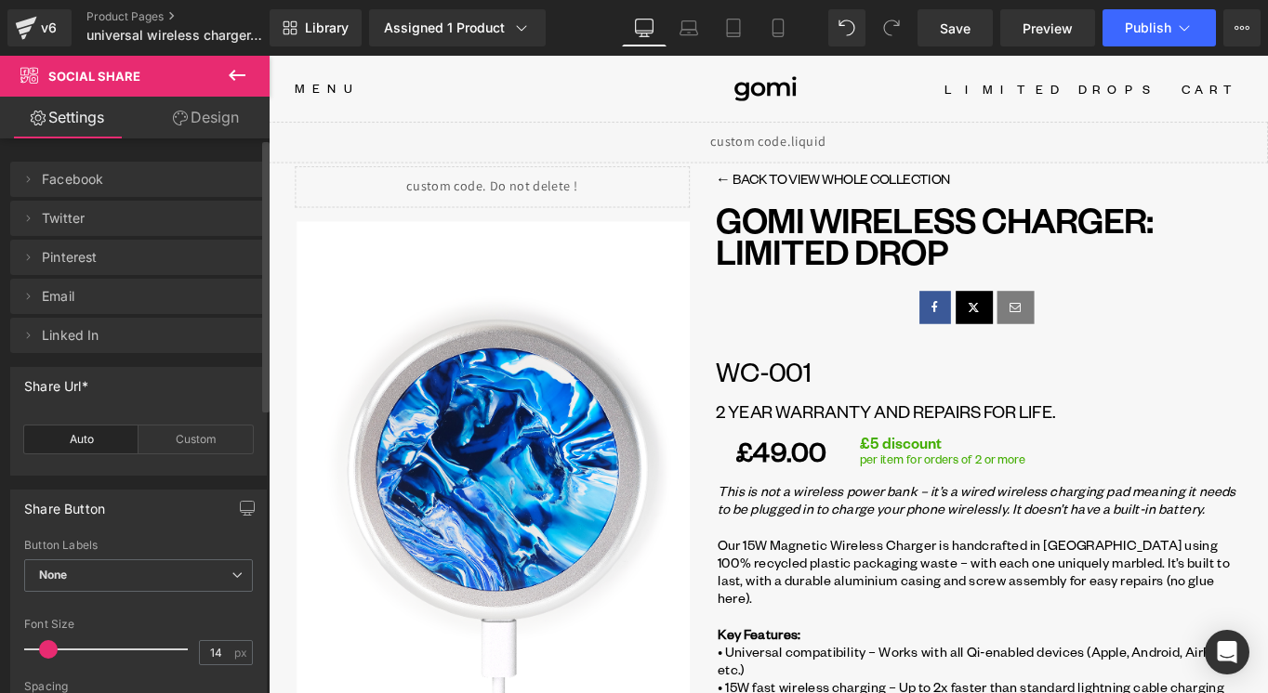
click at [98, 365] on div "Share Url* auto Auto Custom Custom Url* *Leave blank, if you want to share your…" at bounding box center [139, 414] width 278 height 123
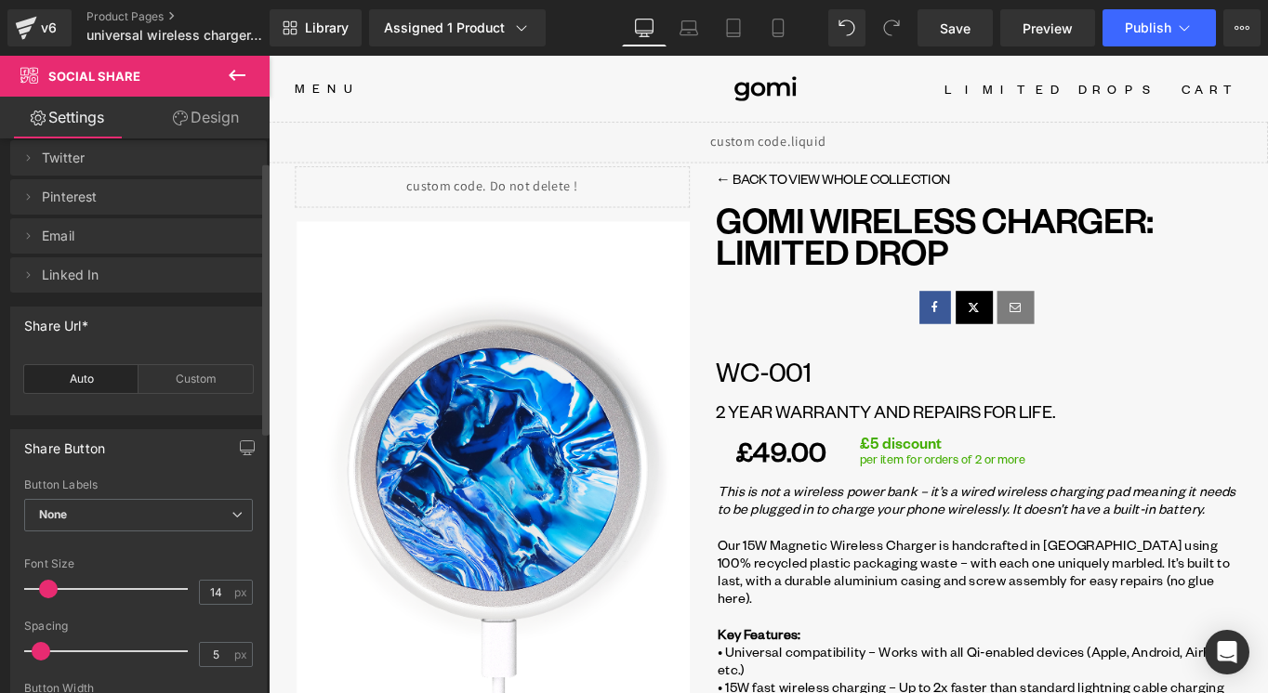
scroll to position [83, 0]
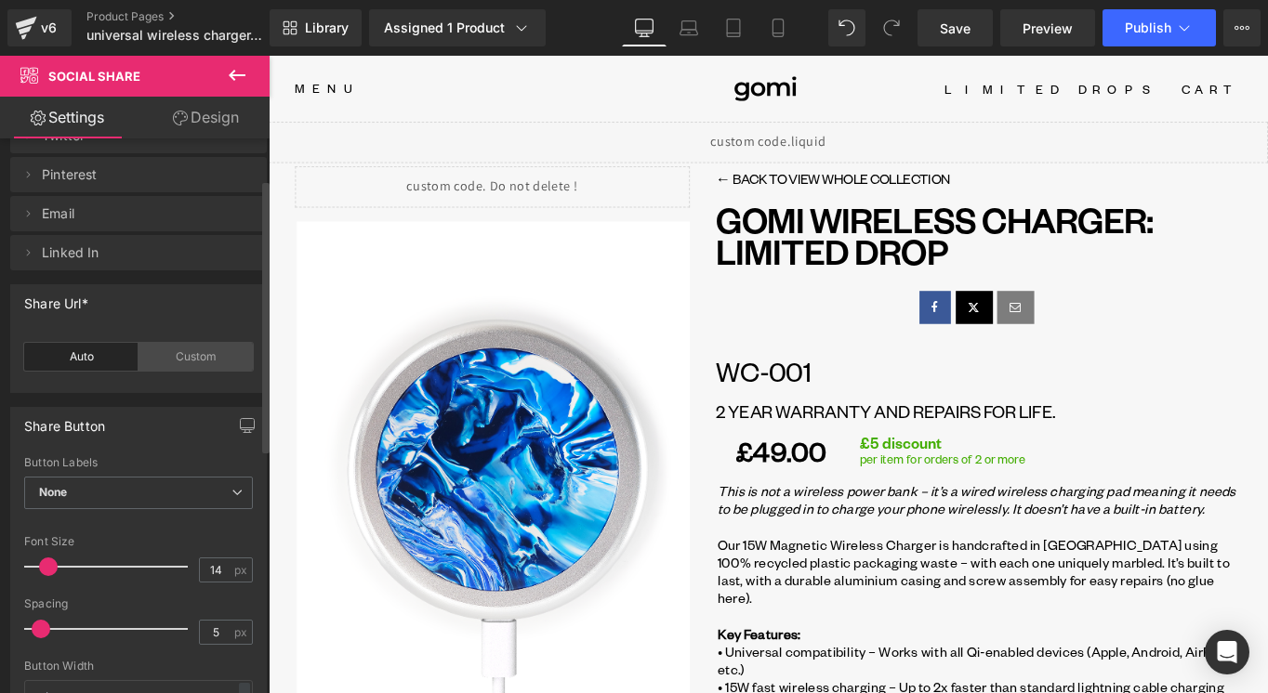
click at [175, 369] on div "Custom" at bounding box center [196, 357] width 114 height 28
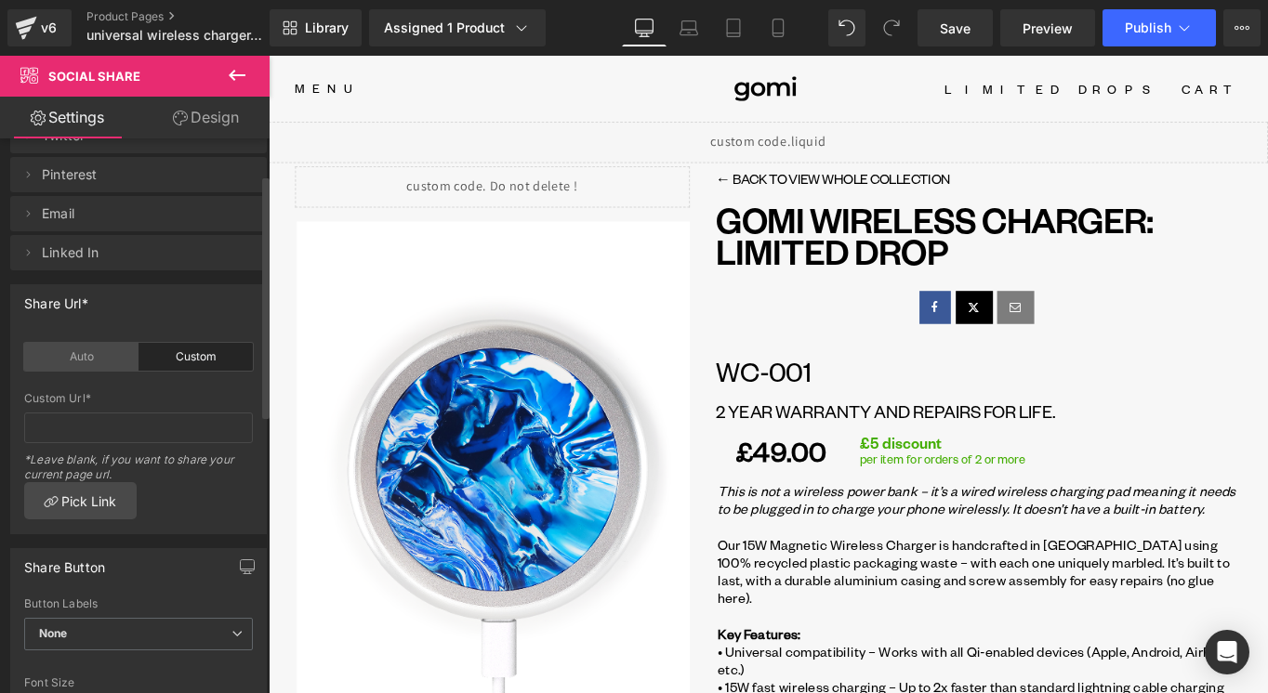
click at [113, 363] on div "Auto" at bounding box center [81, 357] width 114 height 28
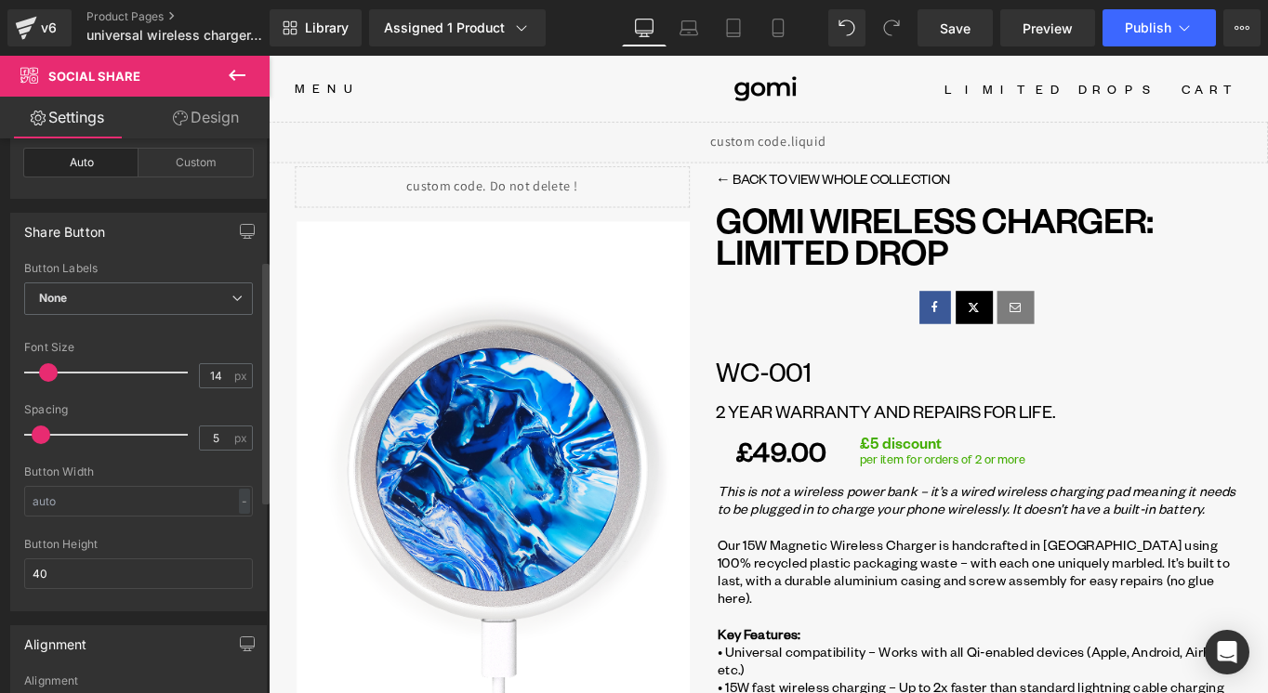
scroll to position [280, 0]
click at [212, 299] on span "None" at bounding box center [138, 296] width 229 height 33
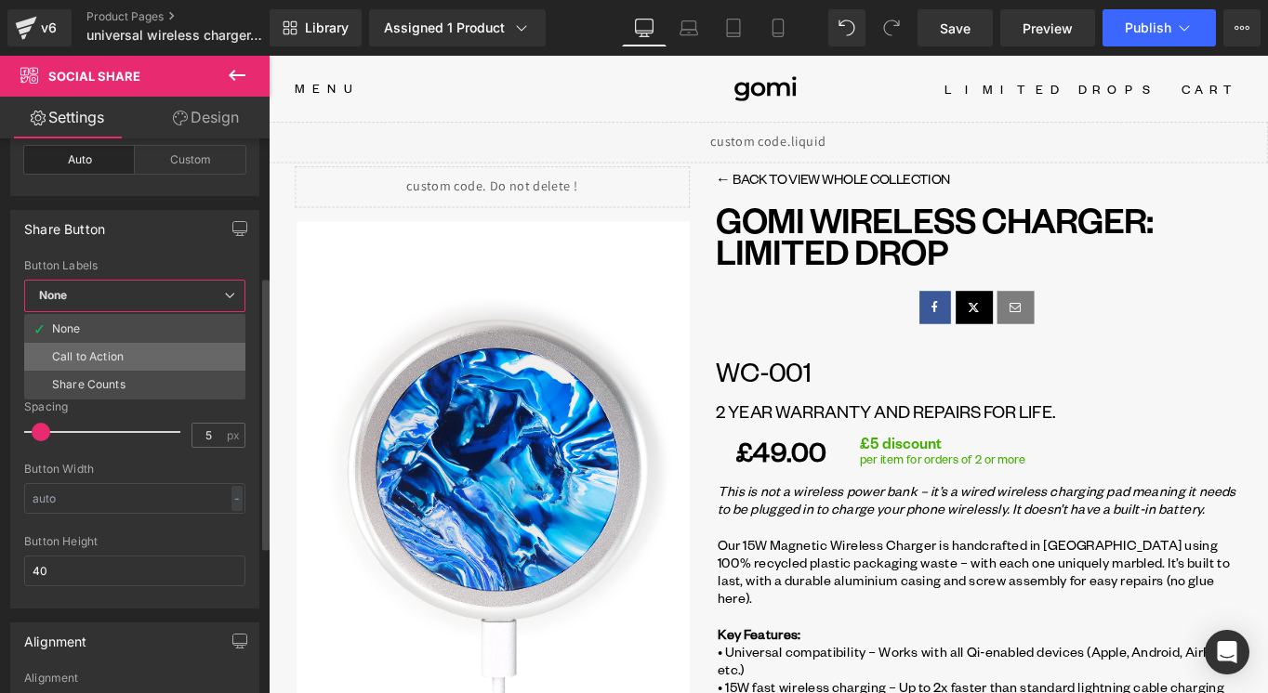
click at [202, 350] on li "Call to Action" at bounding box center [134, 357] width 221 height 28
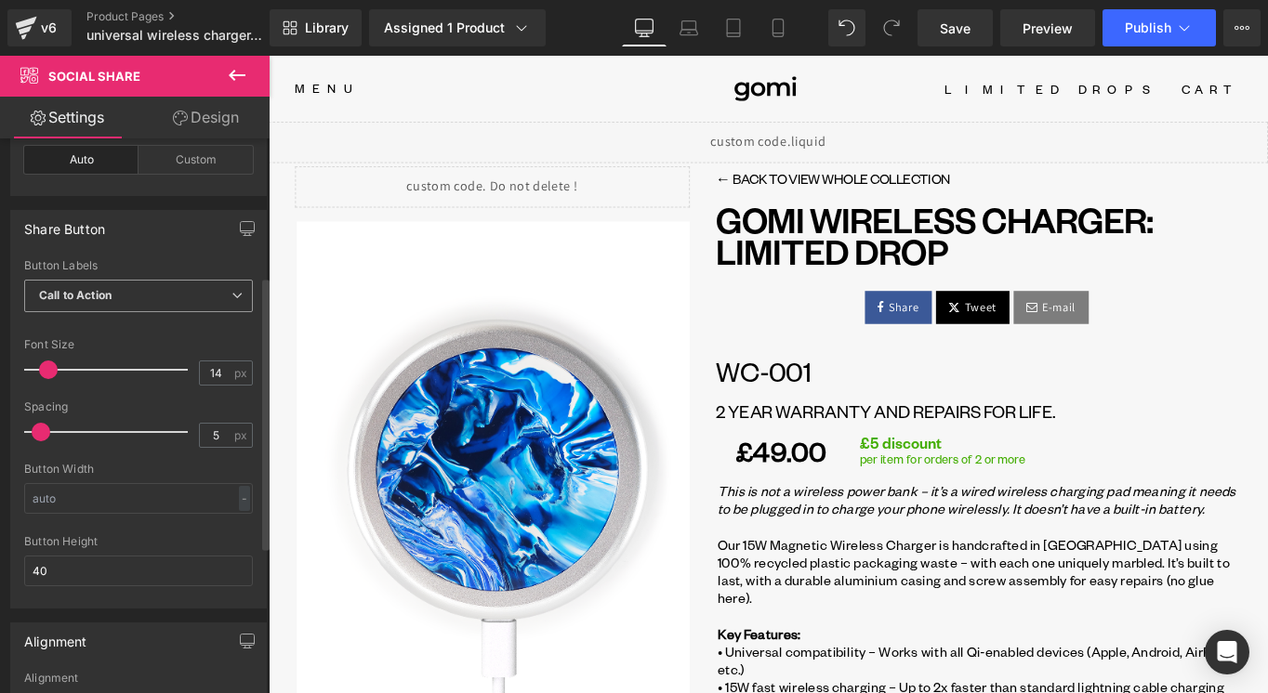
click at [181, 306] on span "Call to Action" at bounding box center [138, 296] width 229 height 33
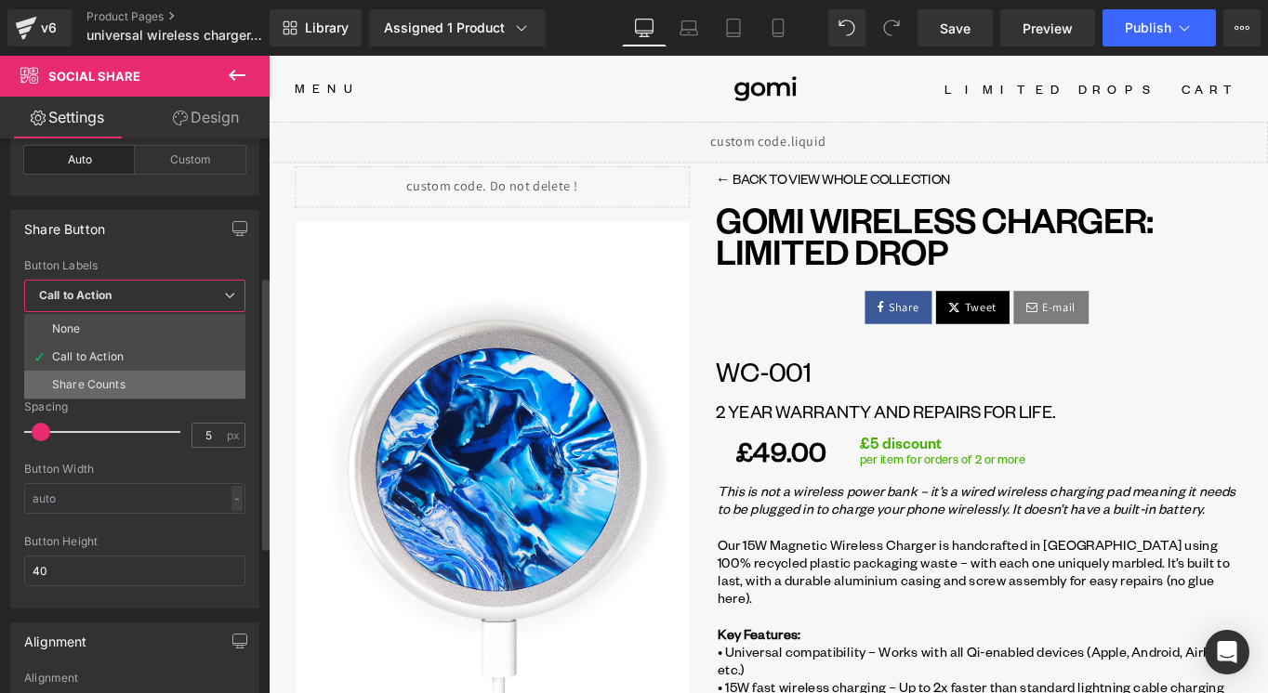
click at [182, 379] on li "Share Counts" at bounding box center [134, 385] width 221 height 28
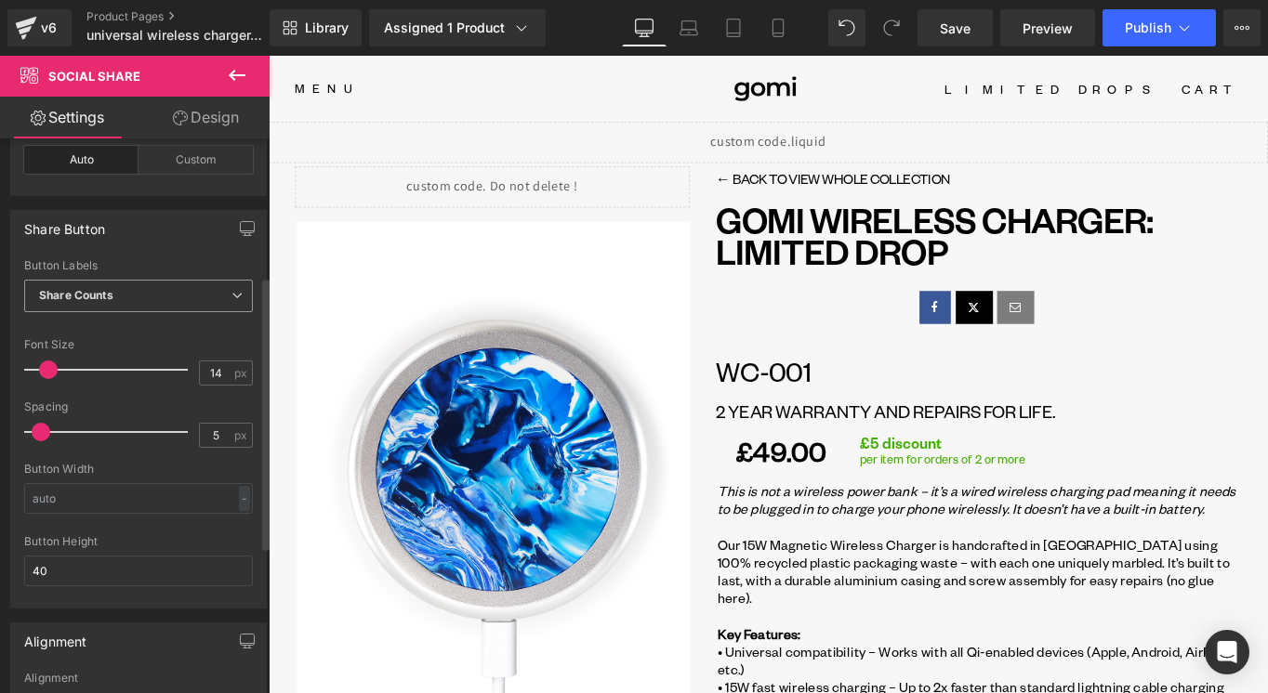
click at [177, 306] on span "Share Counts" at bounding box center [138, 296] width 229 height 33
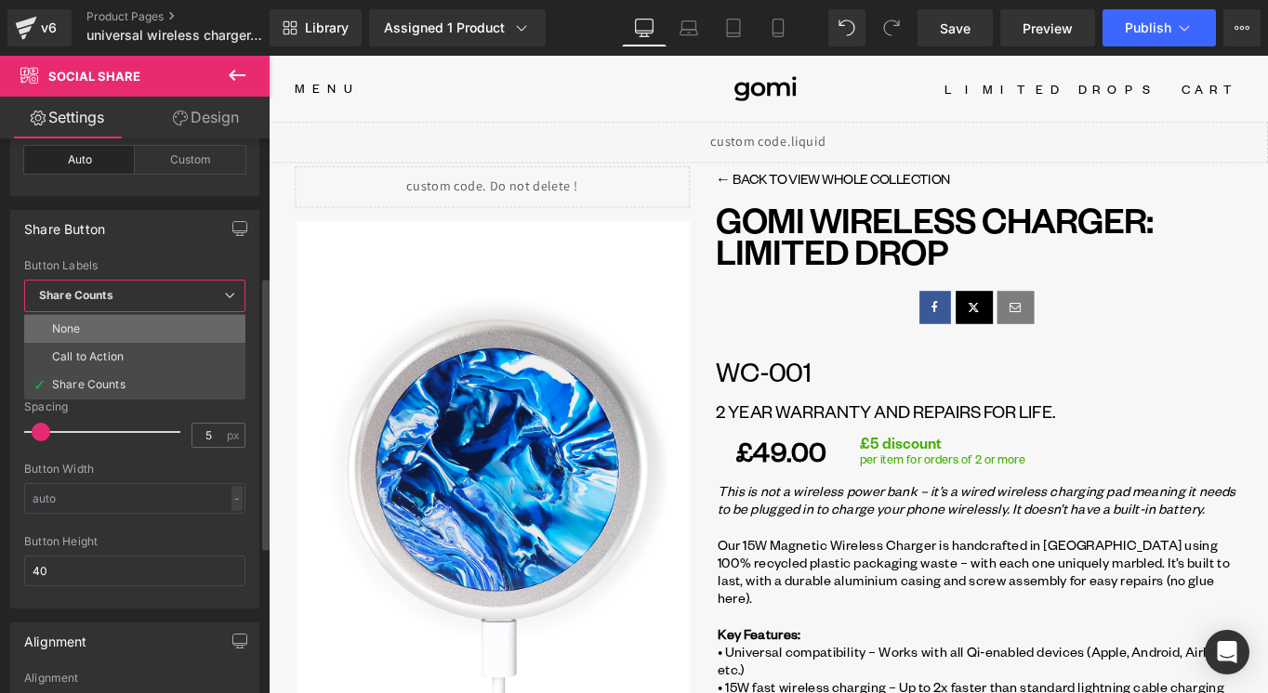
click at [169, 324] on li "None" at bounding box center [134, 329] width 221 height 28
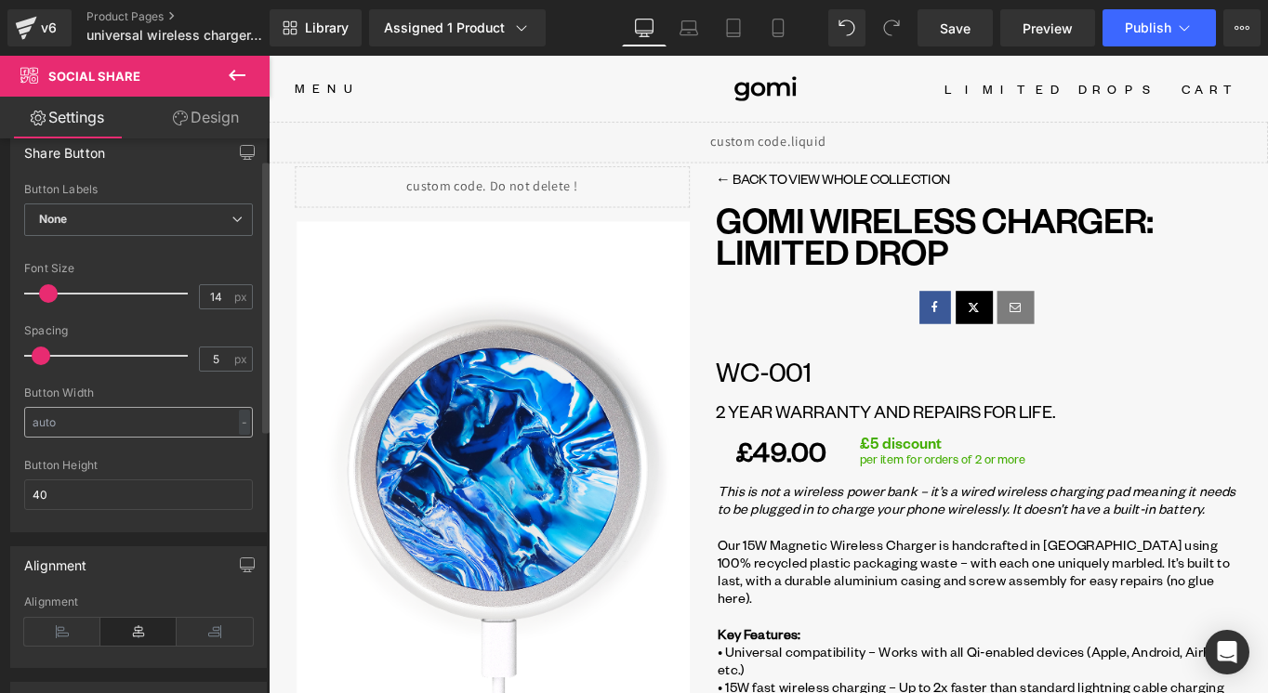
scroll to position [0, 0]
